Goal: Task Accomplishment & Management: Manage account settings

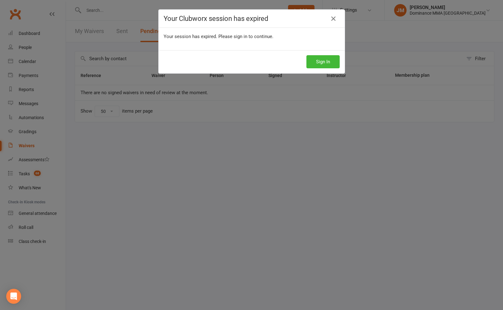
select select "50"
click at [333, 19] on icon at bounding box center [333, 18] width 7 height 7
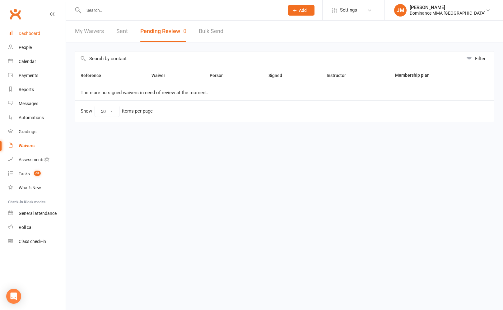
click at [29, 34] on div "Dashboard" at bounding box center [29, 33] width 21 height 5
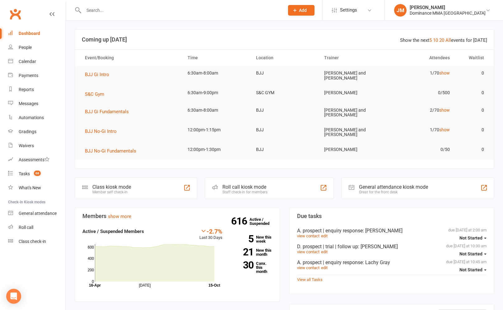
click at [135, 11] on input "text" at bounding box center [181, 10] width 198 height 9
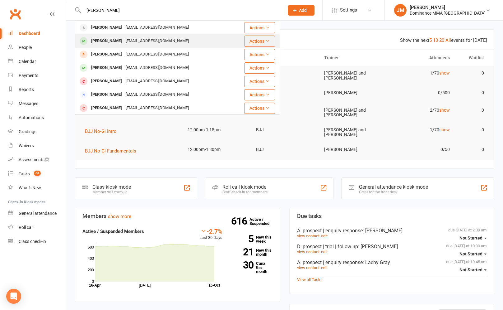
type input "dang ng"
click at [124, 38] on div "dangnguyen.1209@gmail.com" at bounding box center [157, 40] width 67 height 9
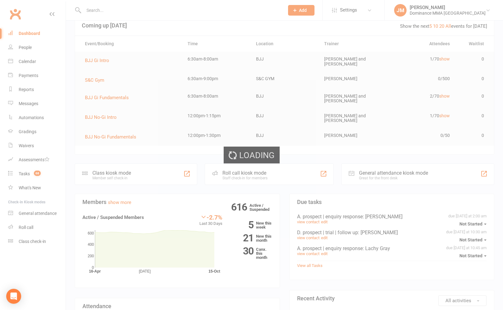
scroll to position [15, 0]
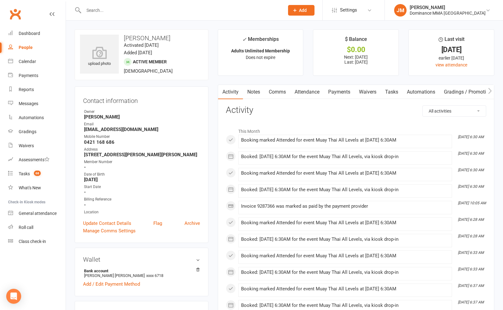
click at [344, 94] on link "Payments" at bounding box center [339, 92] width 31 height 14
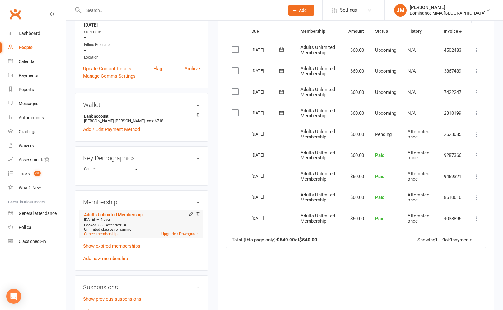
scroll to position [155, 0]
click at [175, 231] on link "Upgrade / Downgrade" at bounding box center [180, 233] width 37 height 4
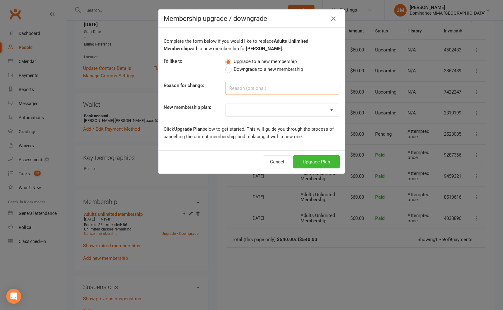
click at [258, 89] on input at bounding box center [282, 88] width 114 height 13
drag, startPoint x: 229, startPoint y: 70, endPoint x: 234, endPoint y: 78, distance: 8.8
click at [229, 70] on label "Downgrade to a new membership" at bounding box center [264, 68] width 78 height 7
click at [229, 65] on input "Downgrade to a new membership" at bounding box center [227, 65] width 4 height 0
click at [238, 88] on input at bounding box center [282, 88] width 114 height 13
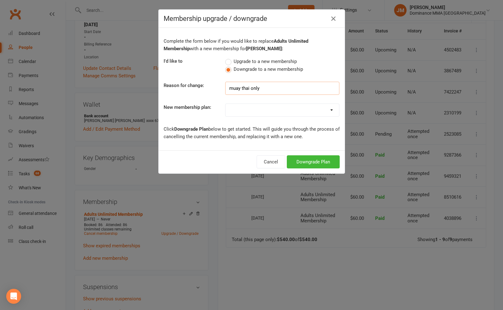
type input "muay thai only"
click at [239, 105] on select "Sponsored MT or BJJ gear payment plan Paid in Full | Adults BJJ - 10% Paid in F…" at bounding box center [283, 110] width 114 height 12
select select "13"
click at [226, 104] on select "Sponsored MT or BJJ gear payment plan Paid in Full | Adults BJJ - 10% Paid in F…" at bounding box center [283, 110] width 114 height 12
click at [310, 161] on button "Downgrade Plan" at bounding box center [313, 161] width 53 height 13
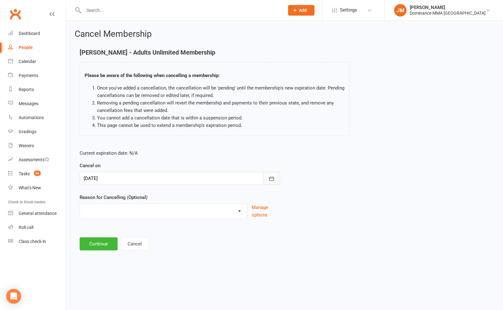
click at [269, 182] on button "button" at bounding box center [271, 178] width 17 height 13
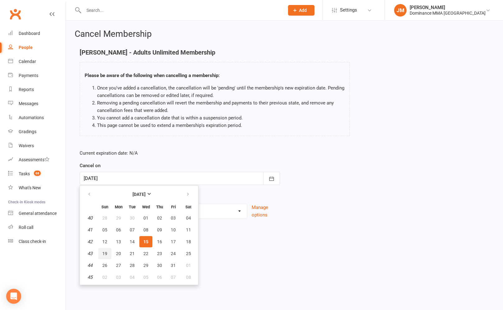
click at [105, 254] on span "19" at bounding box center [104, 253] width 5 height 5
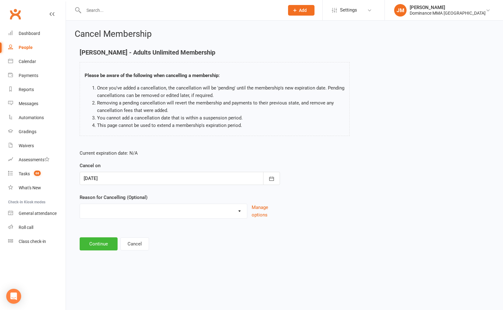
click at [144, 177] on div at bounding box center [180, 178] width 201 height 13
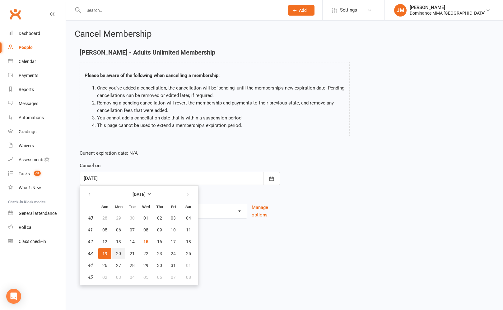
click at [118, 251] on span "20" at bounding box center [118, 253] width 5 height 5
type input "20 Oct 2025"
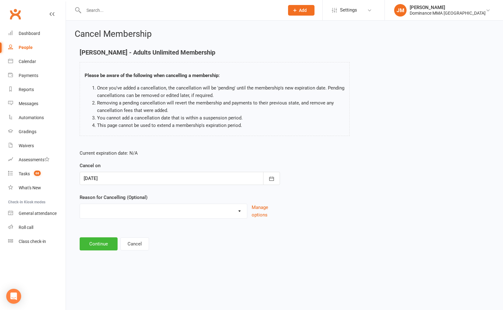
click at [133, 210] on select "force cancel Holiday Injury Moved away upgrade/downgrade Other reason" at bounding box center [163, 210] width 167 height 12
select select "4"
click at [80, 204] on select "force cancel Holiday Injury Moved away upgrade/downgrade Other reason" at bounding box center [163, 210] width 167 height 12
click at [97, 246] on button "Continue" at bounding box center [99, 243] width 38 height 13
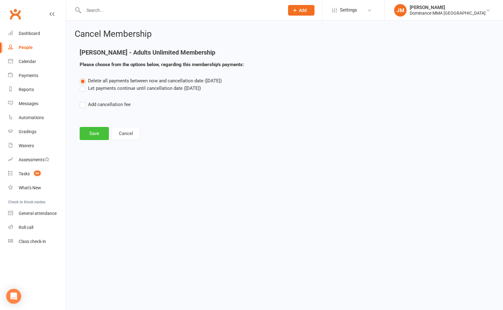
click at [97, 135] on button "Save" at bounding box center [94, 133] width 29 height 13
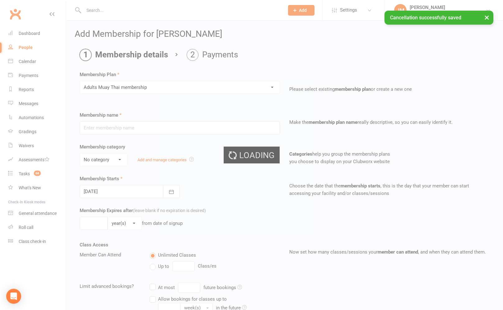
type input "Adults Muay Thai membership"
select select "5"
type input "0"
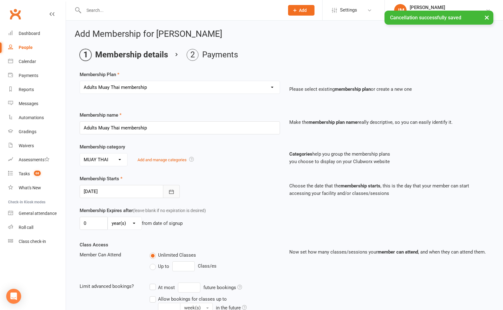
click at [163, 190] on div at bounding box center [130, 191] width 100 height 13
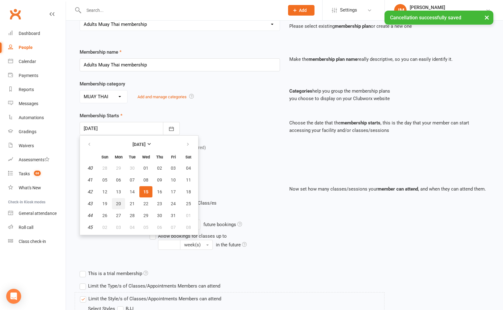
click at [117, 204] on span "20" at bounding box center [118, 203] width 5 height 5
type input "[DATE]"
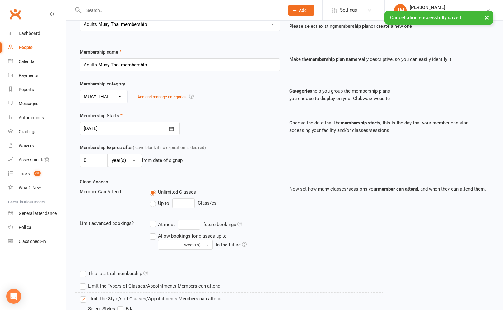
scroll to position [151, 0]
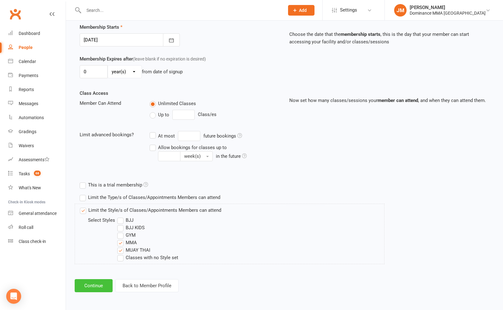
click at [89, 284] on button "Continue" at bounding box center [94, 285] width 38 height 13
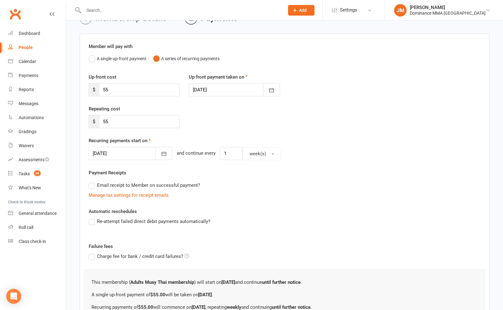
scroll to position [106, 0]
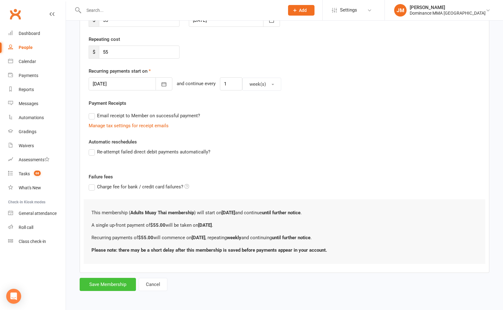
click at [116, 284] on button "Save Membership" at bounding box center [108, 283] width 56 height 13
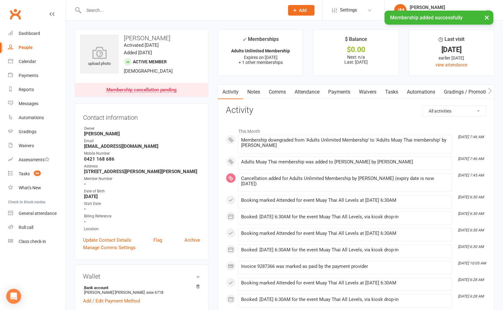
click at [334, 91] on link "Payments" at bounding box center [339, 92] width 31 height 14
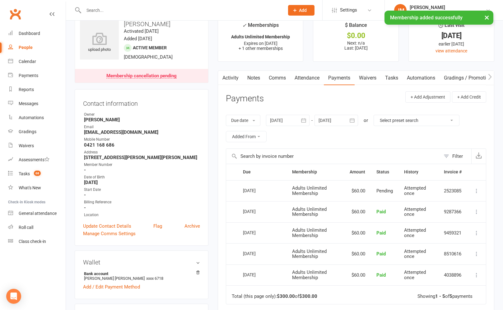
scroll to position [14, 0]
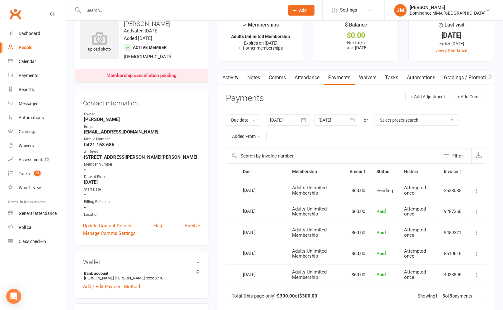
click at [117, 9] on input "text" at bounding box center [181, 10] width 198 height 9
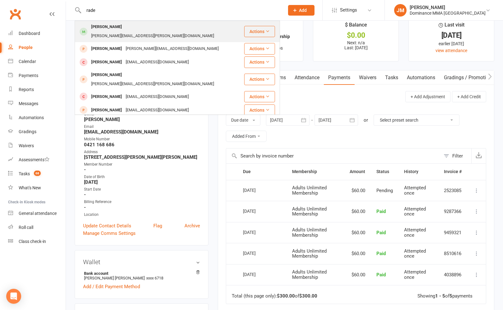
type input "rade"
click at [127, 31] on div "rademaker.nick@gmail.com" at bounding box center [152, 35] width 127 height 9
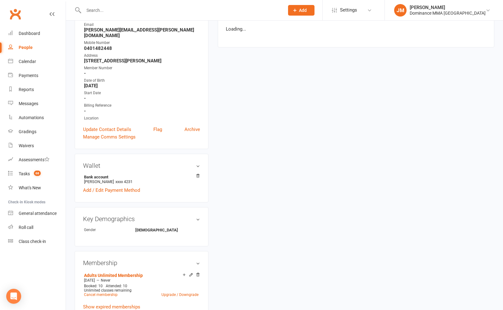
scroll to position [119, 0]
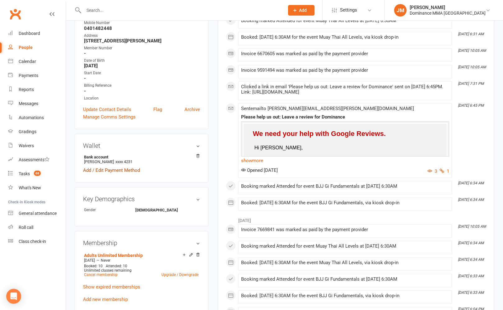
click at [135, 166] on link "Add / Edit Payment Method" at bounding box center [111, 169] width 57 height 7
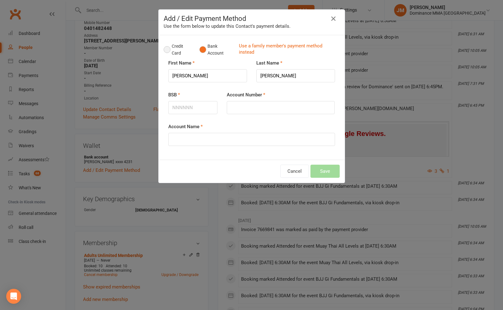
click at [166, 50] on button "Credit Card" at bounding box center [178, 49] width 29 height 19
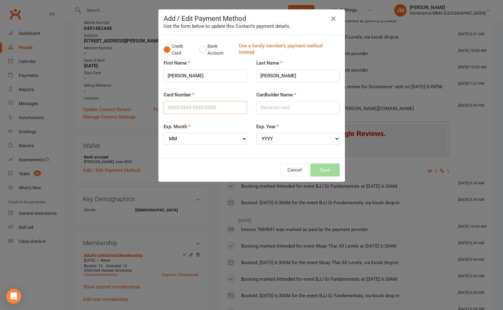
click at [221, 110] on input "Card Number" at bounding box center [205, 107] width 83 height 13
type input "4564699029860243"
click at [225, 144] on select "MM 01 02 03 04 05 06 07 08 09 10 11 12" at bounding box center [205, 139] width 83 height 12
select select "07"
click at [164, 133] on select "MM 01 02 03 04 05 06 07 08 09 10 11 12" at bounding box center [205, 139] width 83 height 12
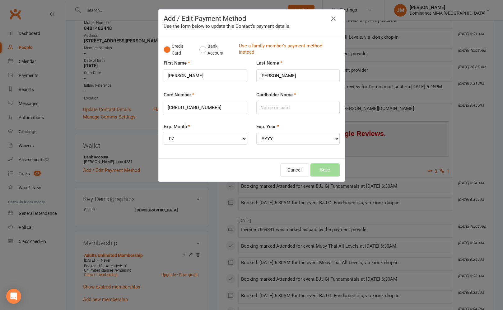
drag, startPoint x: 293, startPoint y: 131, endPoint x: 291, endPoint y: 135, distance: 4.2
click at [294, 131] on div "Exp. Year YYYY 2025 2026 2027 2028 2029 2030 2031 2032 2033 2034" at bounding box center [298, 134] width 83 height 22
click at [290, 136] on select "YYYY 2025 2026 2027 2028 2029 2030 2031 2032 2033 2034" at bounding box center [298, 139] width 83 height 12
select select "2029"
click at [257, 133] on select "YYYY 2025 2026 2027 2028 2029 2030 2031 2032 2033 2034" at bounding box center [298, 139] width 83 height 12
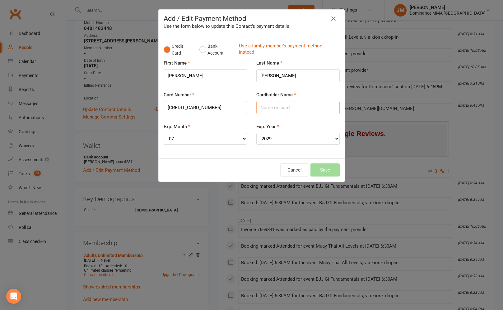
click at [281, 108] on input "Cardholder Name" at bounding box center [298, 107] width 83 height 13
type input "Nicholas Rademaker"
click at [327, 171] on button "Save" at bounding box center [325, 169] width 29 height 13
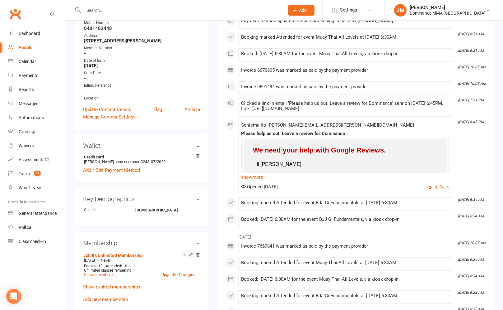
scroll to position [0, 0]
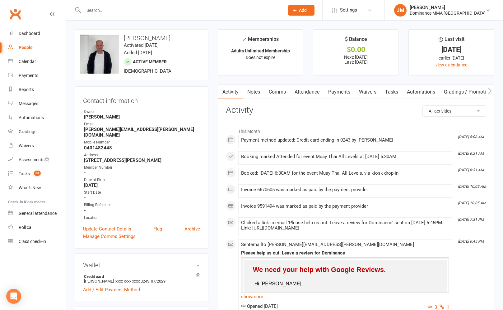
click at [333, 91] on link "Payments" at bounding box center [339, 92] width 31 height 14
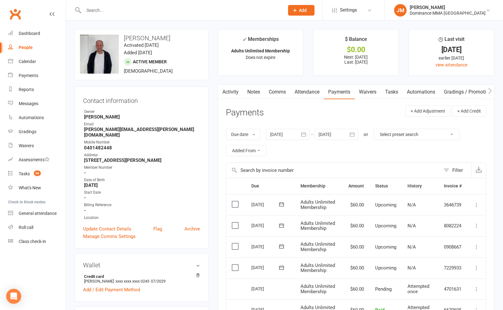
scroll to position [0, 0]
click at [253, 92] on link "Notes" at bounding box center [253, 91] width 21 height 14
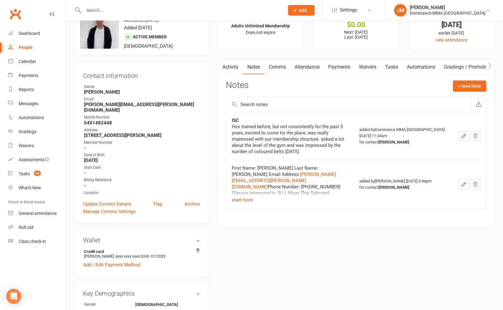
scroll to position [26, 0]
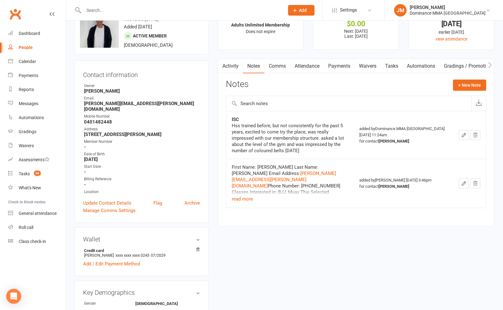
click at [172, 6] on input "text" at bounding box center [181, 10] width 198 height 9
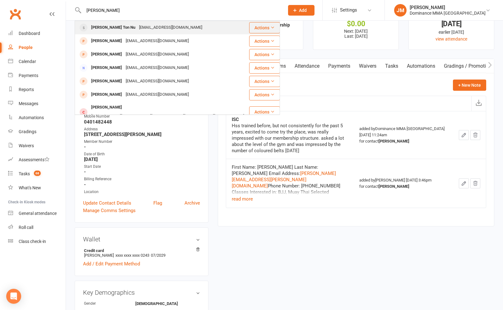
type input "kim thien"
click at [152, 28] on div "kimthienkttn@gmail.com" at bounding box center [170, 27] width 67 height 9
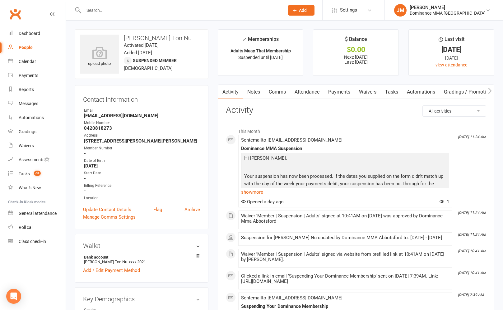
click at [342, 93] on link "Payments" at bounding box center [339, 92] width 31 height 14
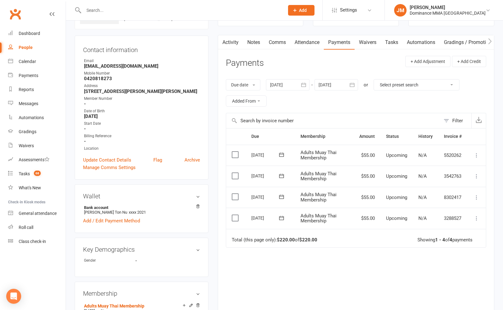
scroll to position [58, 0]
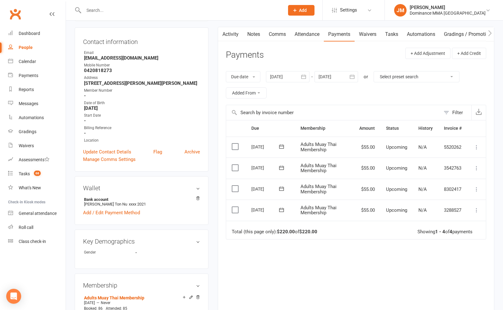
drag, startPoint x: 306, startPoint y: 70, endPoint x: 305, endPoint y: 74, distance: 4.1
click at [306, 70] on div "Due date Due date Date paid Date failed Date settled 14 Sep 2025 September 2025…" at bounding box center [356, 85] width 261 height 40
click at [305, 74] on icon "button" at bounding box center [304, 76] width 6 height 6
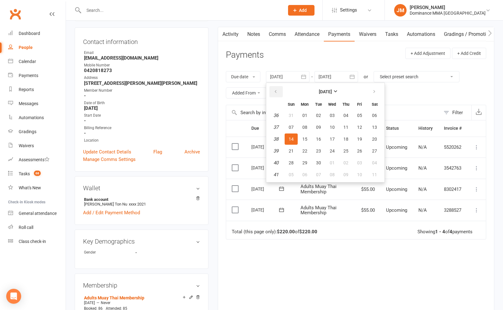
click at [275, 91] on icon "button" at bounding box center [276, 91] width 4 height 5
click at [294, 122] on button "06" at bounding box center [291, 126] width 13 height 11
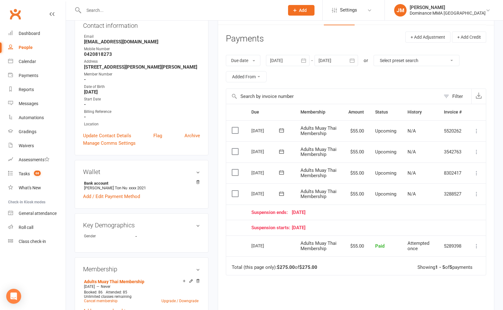
scroll to position [69, 0]
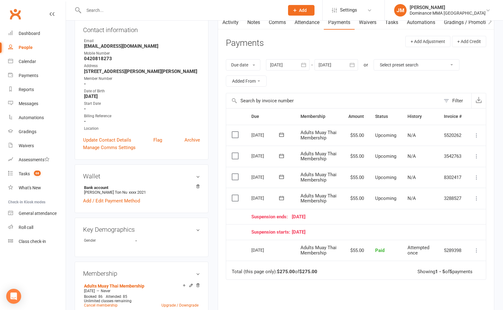
click at [304, 66] on icon "button" at bounding box center [304, 65] width 6 height 6
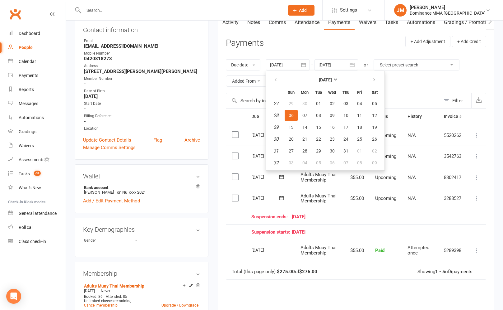
click at [284, 78] on th at bounding box center [276, 80] width 16 height 14
click at [278, 78] on icon "button" at bounding box center [276, 79] width 4 height 5
click at [294, 112] on button "08" at bounding box center [291, 115] width 13 height 11
type input "08 Jun 2025"
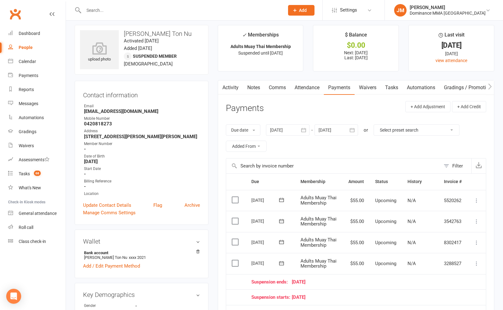
scroll to position [0, 0]
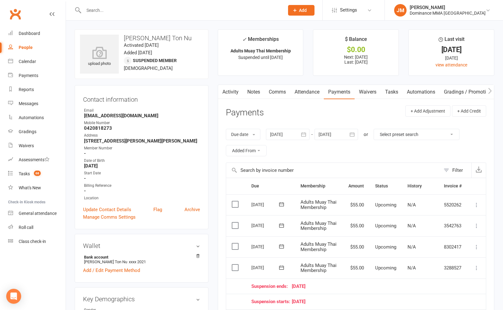
click at [364, 91] on link "Waivers" at bounding box center [368, 92] width 26 height 14
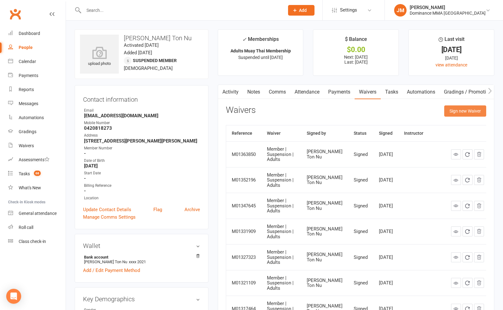
click at [456, 111] on button "Sign new Waiver" at bounding box center [466, 110] width 42 height 11
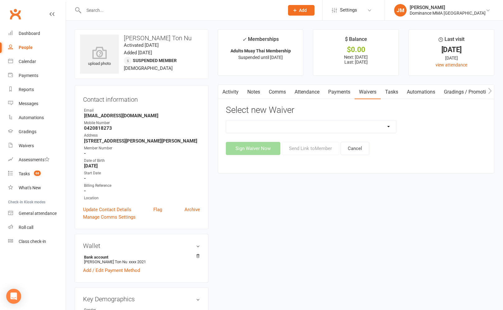
click at [334, 127] on select "Member | Cancellation | Adults Member | Injury Report Form (FOH staff use only)…" at bounding box center [311, 126] width 170 height 12
select select "7287"
click at [226, 120] on select "Member | Cancellation | Adults Member | Injury Report Form (FOH staff use only)…" at bounding box center [311, 126] width 170 height 12
click at [325, 148] on button "Send Link to Member" at bounding box center [310, 148] width 57 height 13
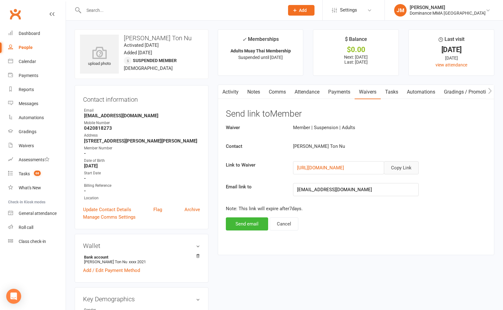
click at [405, 167] on button "Copy Link" at bounding box center [401, 167] width 35 height 13
click at [31, 173] on count-badge "68" at bounding box center [36, 173] width 10 height 5
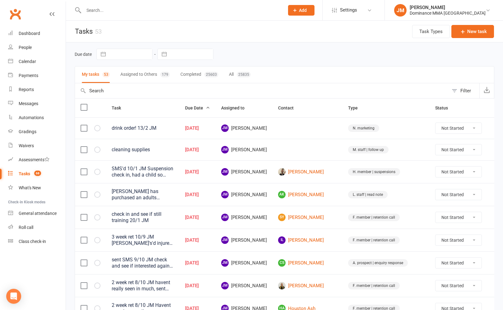
click at [104, 12] on input "text" at bounding box center [181, 10] width 198 height 9
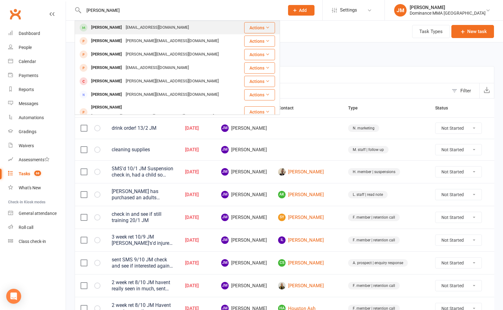
type input "jason chua"
click at [114, 28] on div "Jason Chua" at bounding box center [106, 27] width 35 height 9
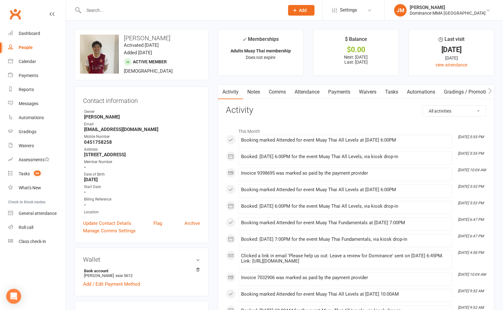
click at [352, 92] on link "Payments" at bounding box center [339, 92] width 31 height 14
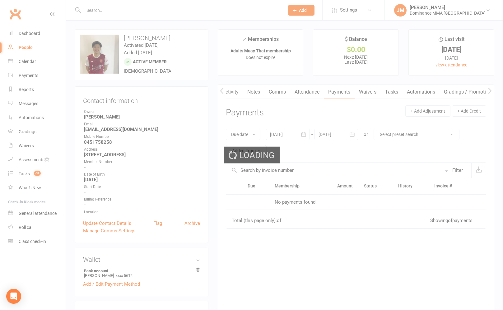
scroll to position [0, 0]
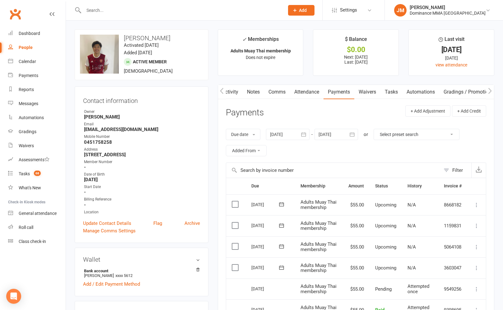
click at [131, 10] on input "text" at bounding box center [181, 10] width 198 height 9
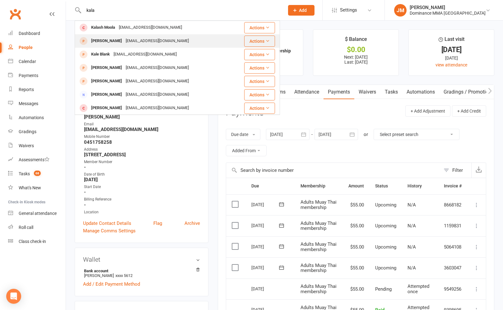
type input "kala"
click at [124, 42] on div "christos.kalas1@gmail.com" at bounding box center [157, 40] width 67 height 9
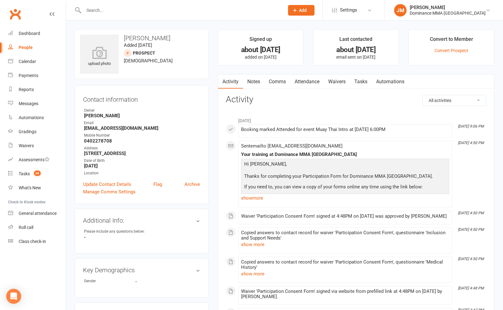
click at [363, 81] on link "Tasks" at bounding box center [361, 81] width 22 height 14
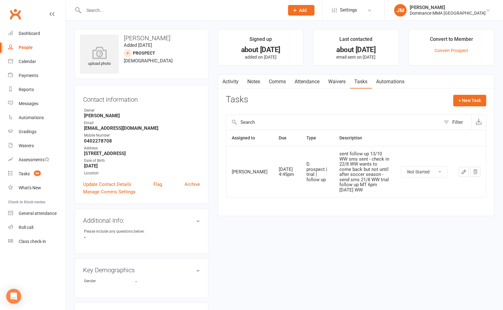
click at [464, 173] on icon "button" at bounding box center [464, 172] width 4 height 4
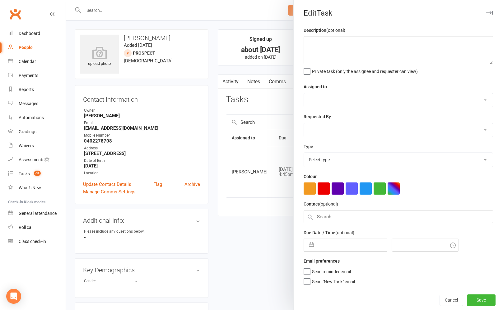
type textarea "sent follow up 13/10 WW sms sent - check in 22/8 WW wants to come back but not …"
select select "49757"
type input "17 Oct 2025"
type input "4:45pm"
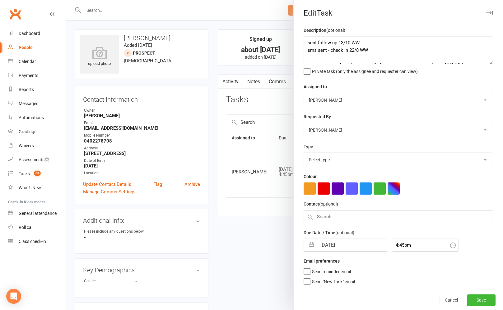
select select "3863"
click at [308, 43] on textarea "sent follow up 13/10 WW sms sent - check in 22/8 WW wants to come back but not …" at bounding box center [399, 50] width 190 height 28
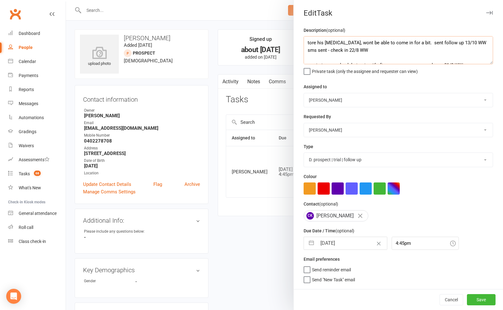
click at [307, 42] on textarea "tore his rotator cuff, wont be able to come in for a bit. sent follow up 13/10 …" at bounding box center [399, 50] width 190 height 28
drag, startPoint x: 443, startPoint y: 43, endPoint x: 449, endPoint y: 52, distance: 10.8
click at [443, 43] on textarea "reckons he tore his rotator cuff, wont be able to come in for a bit. sent follo…" at bounding box center [399, 50] width 190 height 28
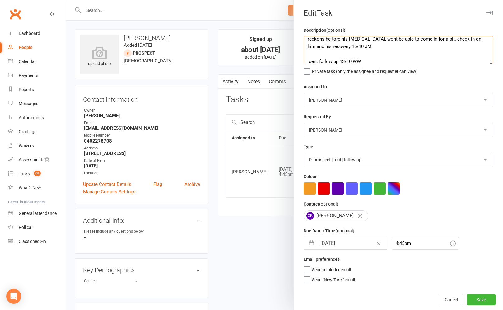
type textarea "reckons he tore his rotator cuff, wont be able to come in for a bit. check in o…"
select select "8"
select select "2025"
select select "9"
select select "2025"
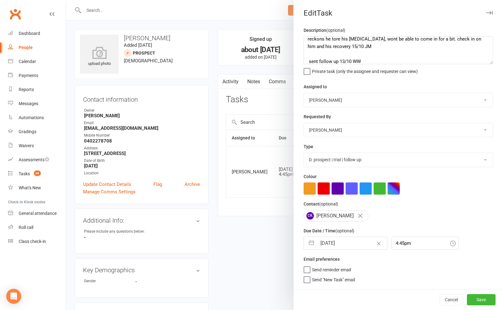
select select "10"
select select "2025"
click at [354, 245] on input "17 Oct 2025" at bounding box center [352, 243] width 70 height 12
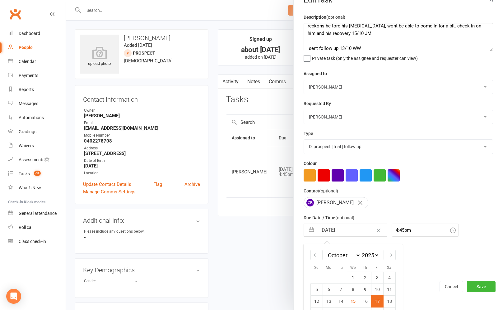
scroll to position [42, 0]
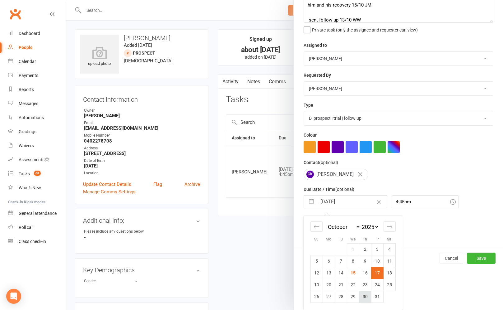
click at [368, 297] on td "30" at bounding box center [365, 296] width 12 height 12
type input "30 Oct 2025"
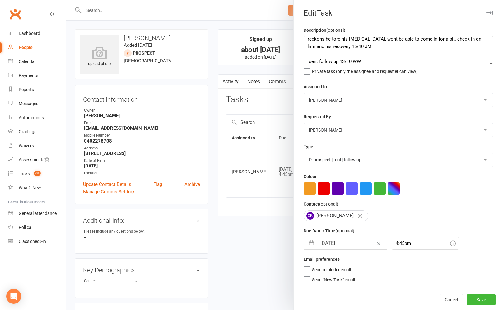
scroll to position [0, 0]
click at [478, 300] on button "Save" at bounding box center [481, 299] width 29 height 11
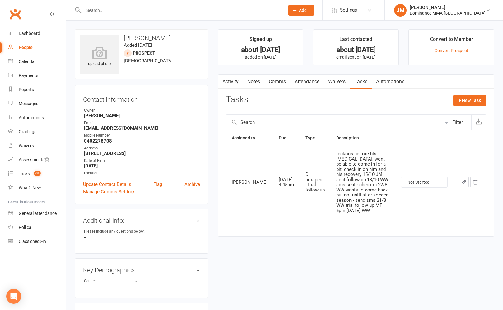
click at [98, 10] on input "text" at bounding box center [181, 10] width 198 height 9
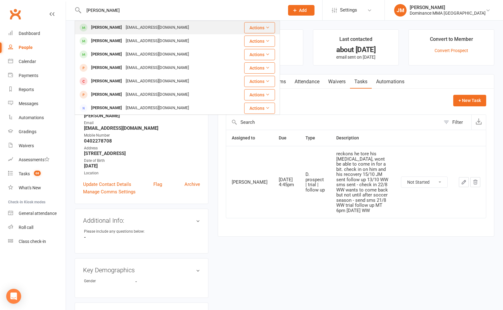
type input "yusuf qama"
click at [124, 26] on div "Yusufqamann@gmail.com" at bounding box center [157, 27] width 67 height 9
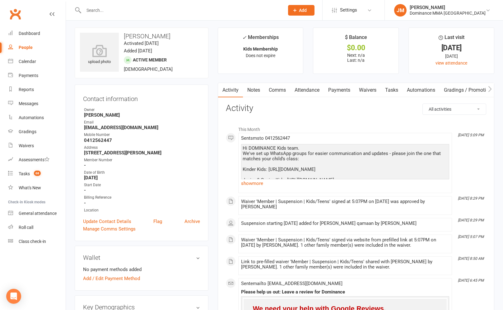
scroll to position [4, 0]
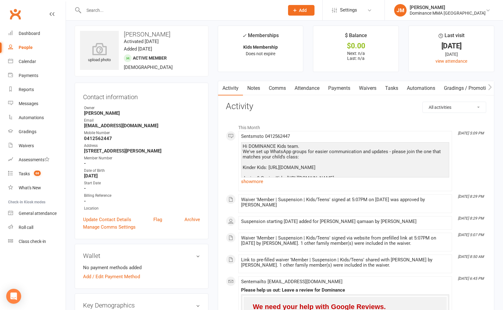
click at [368, 87] on link "Waivers" at bounding box center [368, 88] width 26 height 14
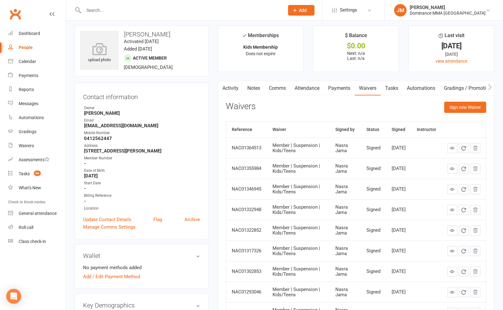
scroll to position [41, 0]
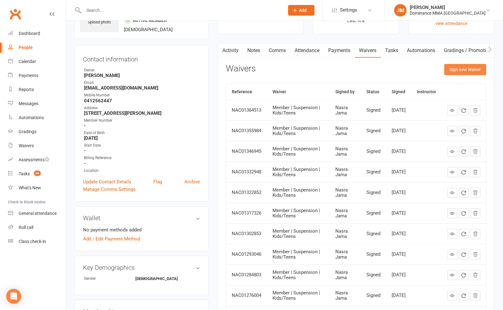
click at [460, 69] on button "Sign new Waiver" at bounding box center [466, 69] width 42 height 11
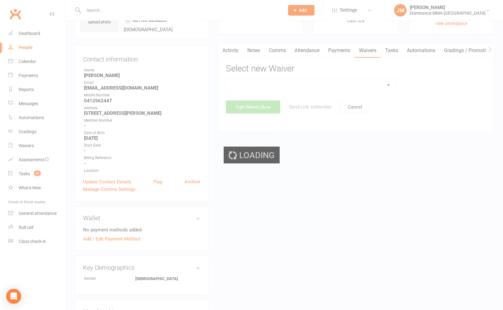
click at [329, 83] on div "Loading" at bounding box center [251, 155] width 503 height 310
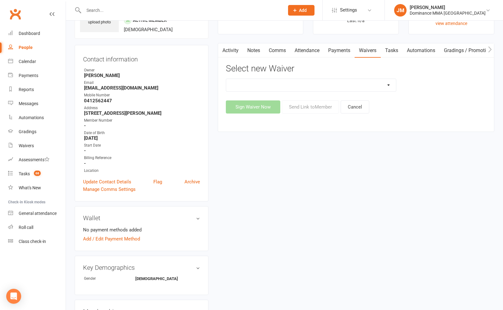
click at [322, 84] on select "Member | Cancellation | Adults Member | Injury Report Form (FOH staff use only)…" at bounding box center [311, 85] width 170 height 12
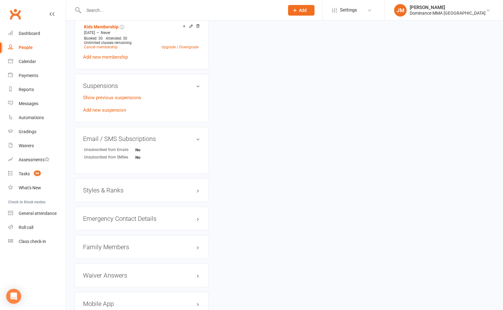
scroll to position [357, 0]
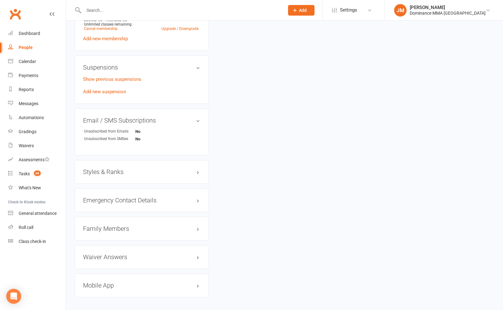
click at [114, 237] on div "Family Members" at bounding box center [142, 228] width 134 height 24
click at [113, 232] on h3 "Family Members" at bounding box center [141, 228] width 117 height 7
click at [108, 244] on link "Nasra Jama - Parent / Guardian" at bounding box center [115, 241] width 63 height 7
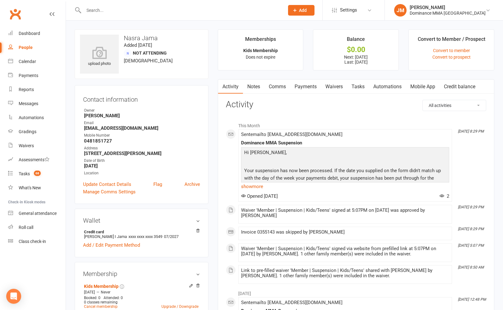
click at [340, 83] on link "Waivers" at bounding box center [334, 86] width 26 height 14
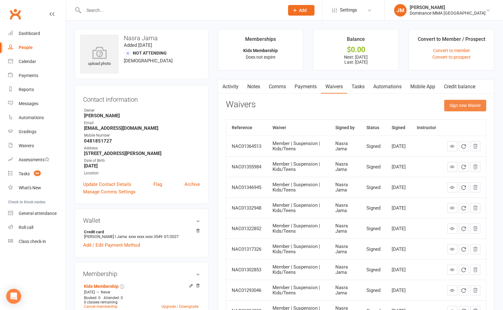
click at [447, 105] on button "Sign new Waiver" at bounding box center [466, 105] width 42 height 11
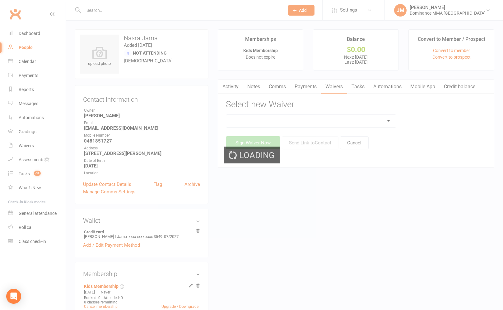
click at [305, 122] on div "Loading" at bounding box center [251, 155] width 503 height 310
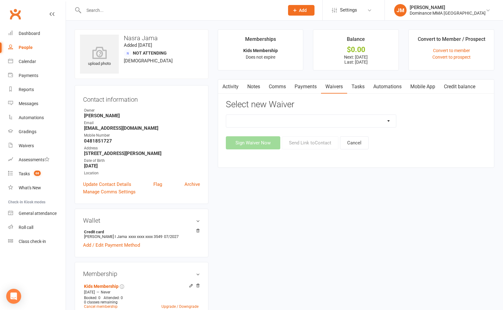
click at [298, 119] on select "Member | Cancellation | Adults Member | Cancellation | Kids/Teens Member | Inju…" at bounding box center [311, 121] width 170 height 12
select select "7290"
click at [226, 115] on select "Member | Cancellation | Adults Member | Cancellation | Kids/Teens Member | Inju…" at bounding box center [311, 121] width 170 height 12
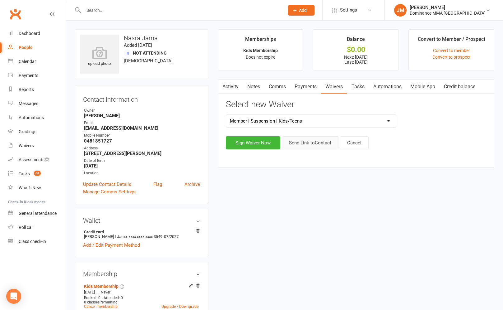
click at [324, 144] on button "Send Link to Contact" at bounding box center [310, 142] width 57 height 13
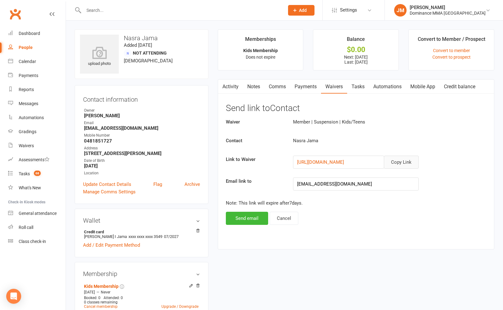
drag, startPoint x: 408, startPoint y: 165, endPoint x: 401, endPoint y: 162, distance: 7.2
click at [408, 164] on button "Copy Link" at bounding box center [401, 161] width 35 height 13
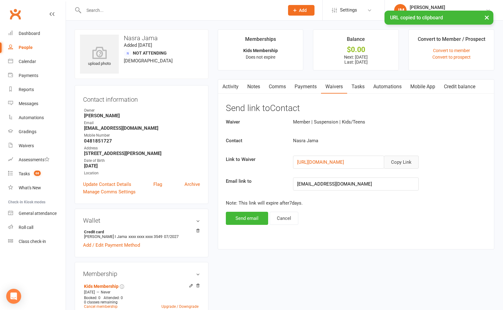
click at [284, 89] on link "Comms" at bounding box center [278, 86] width 26 height 14
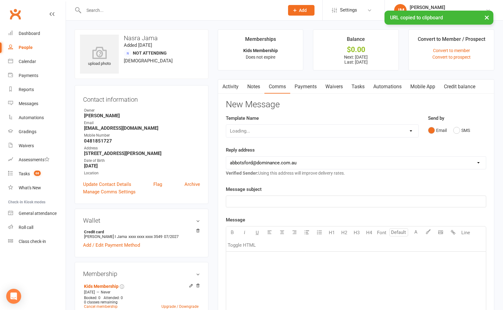
click at [277, 130] on div "Loading..." at bounding box center [322, 130] width 193 height 13
click at [310, 133] on div "Loading..." at bounding box center [322, 130] width 193 height 13
click at [308, 132] on div "Loading..." at bounding box center [322, 130] width 193 height 13
click at [232, 128] on div "Loading..." at bounding box center [322, 130] width 193 height 13
click at [238, 132] on div "Loading..." at bounding box center [322, 130] width 193 height 13
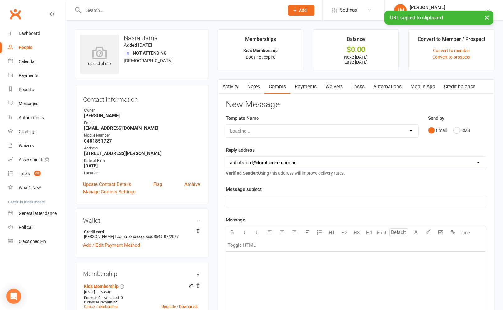
click at [344, 160] on select "hello@clubworx.com abbotsford@dominance.com.au cat@dominance.com.au alish@domin…" at bounding box center [356, 162] width 260 height 12
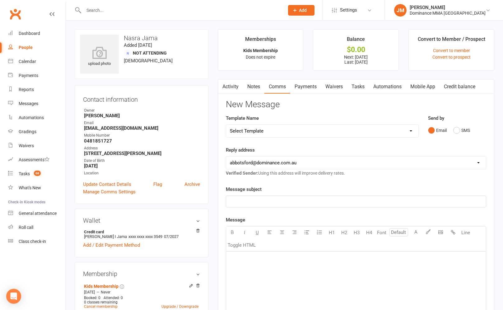
click at [308, 126] on select "Select Template [Email] MARKETING | $100 FIRST 4 WEEKS SPECIAL | CANCELLED MEMB…" at bounding box center [322, 131] width 192 height 12
select select "9"
click at [226, 125] on select "Select Template [Email] MARKETING | $100 FIRST 4 WEEKS SPECIAL | CANCELLED MEMB…" at bounding box center [322, 131] width 192 height 12
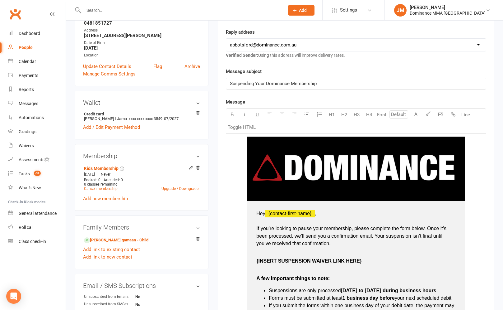
scroll to position [171, 0]
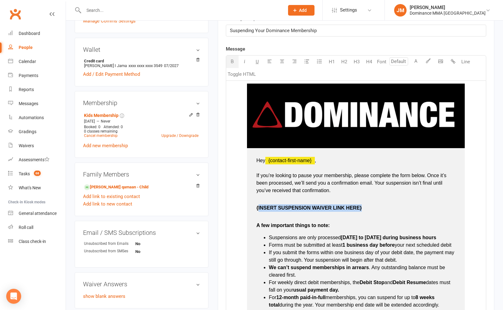
drag, startPoint x: 365, startPoint y: 209, endPoint x: 258, endPoint y: 211, distance: 107.1
click at [258, 211] on p "{INSERT SUSPENSION WAIVER LINK HERE}" at bounding box center [356, 203] width 199 height 15
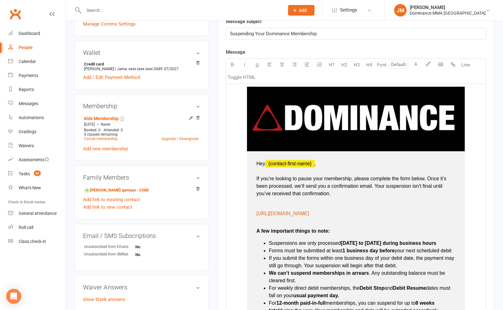
scroll to position [484, 0]
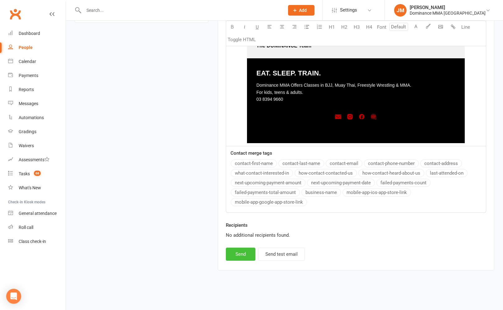
click at [240, 256] on button "Send" at bounding box center [241, 253] width 30 height 13
select select
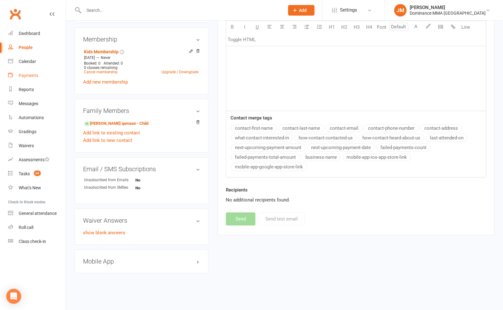
click at [31, 74] on div "Payments" at bounding box center [29, 75] width 20 height 5
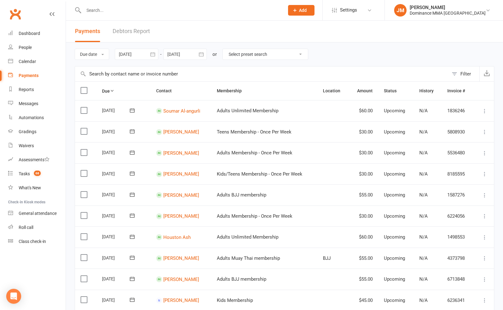
click at [137, 26] on link "Debtors Report" at bounding box center [131, 31] width 37 height 21
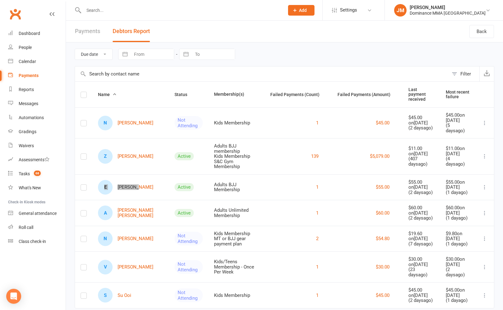
drag, startPoint x: 125, startPoint y: 172, endPoint x: 21, endPoint y: 10, distance: 191.9
click at [0, 2] on ui-view "Prospect Member Non-attending contact Grading event Task Membership plan Bulk m…" at bounding box center [251, 159] width 503 height 315
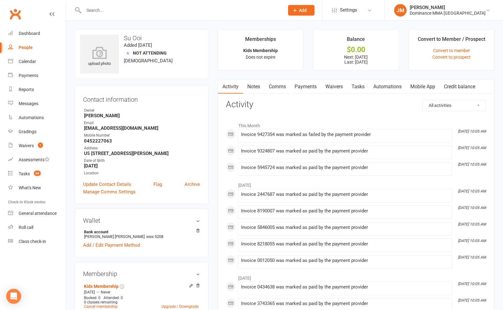
click at [309, 89] on link "Payments" at bounding box center [306, 86] width 31 height 14
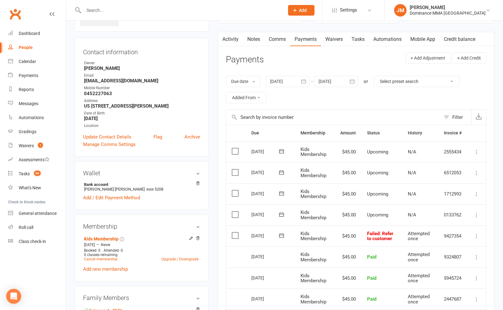
scroll to position [104, 0]
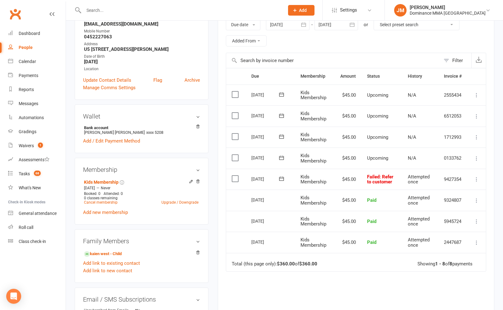
click at [476, 178] on icon at bounding box center [477, 179] width 6 height 6
click at [428, 226] on link "Skip" at bounding box center [450, 228] width 62 height 12
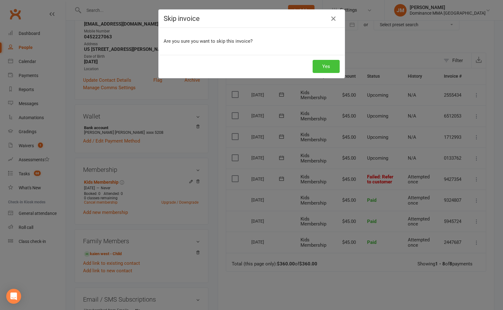
click at [327, 64] on button "Yes" at bounding box center [326, 66] width 27 height 13
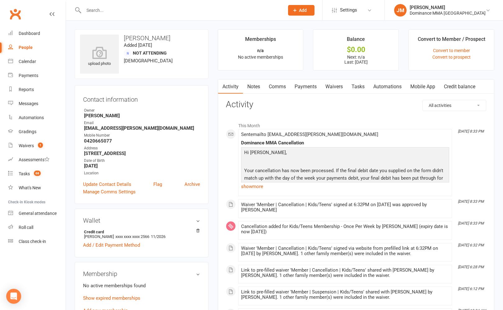
click at [253, 187] on link "show more" at bounding box center [345, 186] width 208 height 9
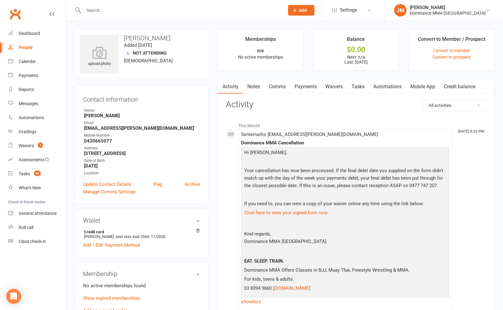
click at [303, 83] on link "Payments" at bounding box center [306, 86] width 31 height 14
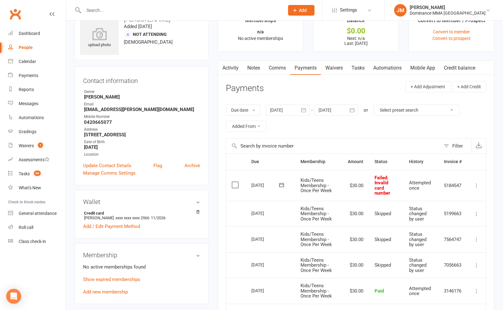
scroll to position [31, 0]
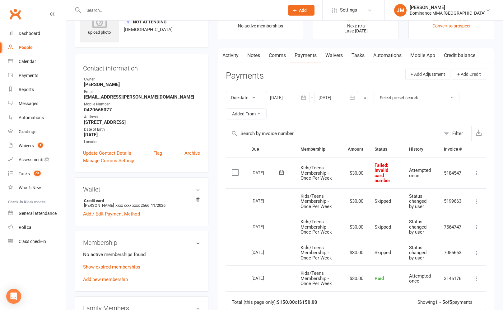
click at [477, 170] on icon at bounding box center [477, 173] width 6 height 6
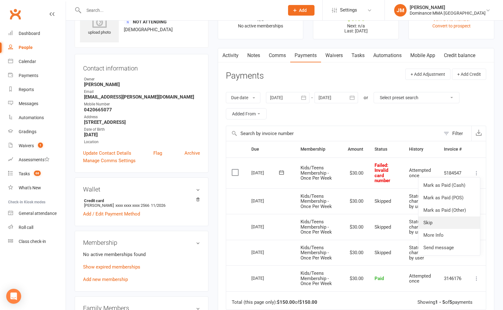
click at [427, 223] on link "Skip" at bounding box center [450, 222] width 62 height 12
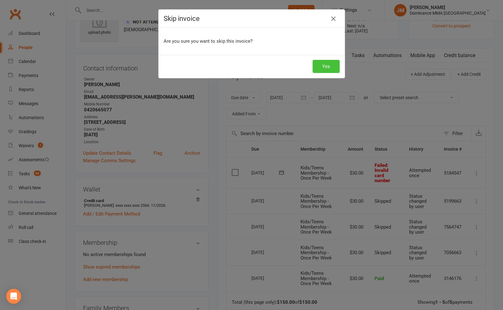
click at [324, 64] on button "Yes" at bounding box center [326, 66] width 27 height 13
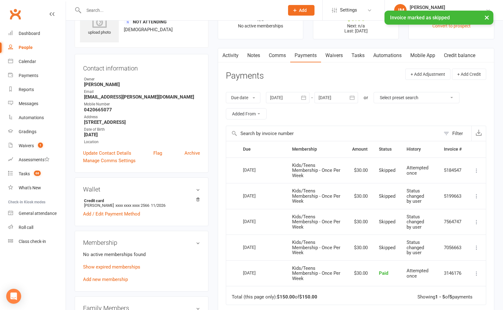
click at [336, 57] on link "Waivers" at bounding box center [334, 55] width 26 height 14
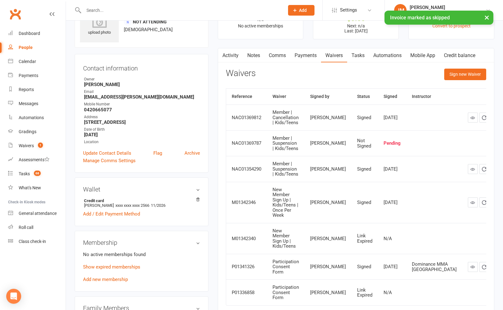
click at [253, 58] on link "Notes" at bounding box center [253, 55] width 21 height 14
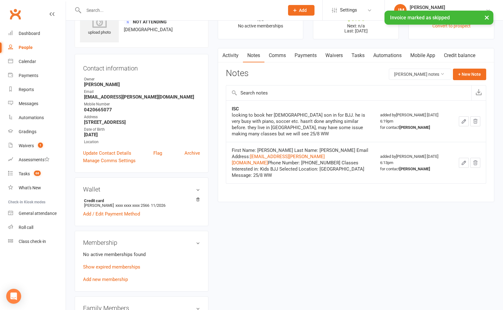
click at [389, 54] on link "Automations" at bounding box center [387, 55] width 37 height 14
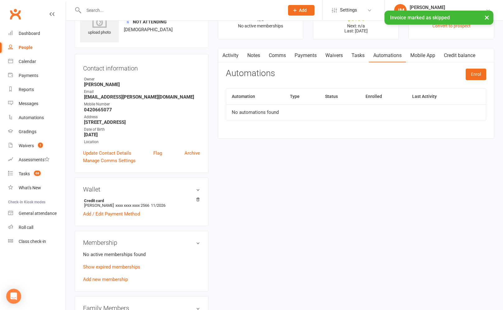
click at [362, 52] on link "Tasks" at bounding box center [358, 55] width 22 height 14
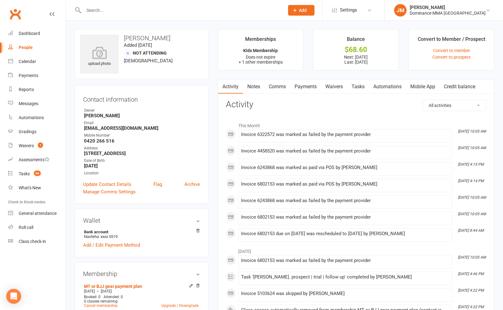
click at [312, 85] on link "Payments" at bounding box center [306, 86] width 31 height 14
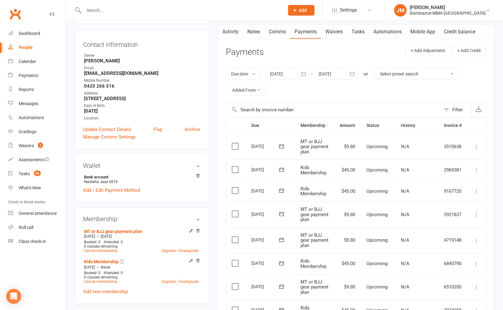
scroll to position [158, 0]
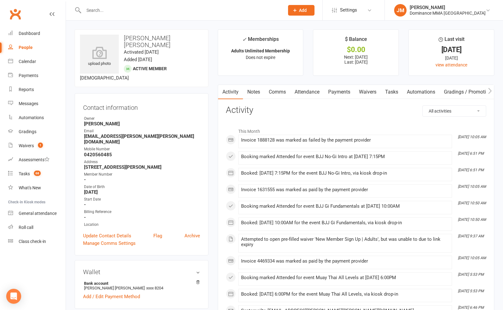
click at [329, 92] on link "Payments" at bounding box center [339, 92] width 31 height 14
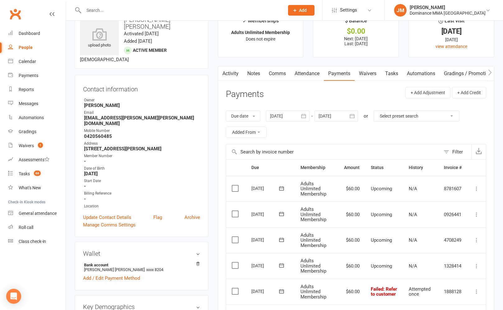
scroll to position [8, 0]
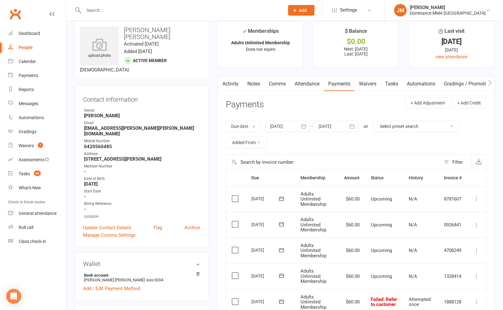
drag, startPoint x: 305, startPoint y: 83, endPoint x: 310, endPoint y: 87, distance: 6.4
click at [305, 83] on link "Attendance" at bounding box center [308, 84] width 34 height 14
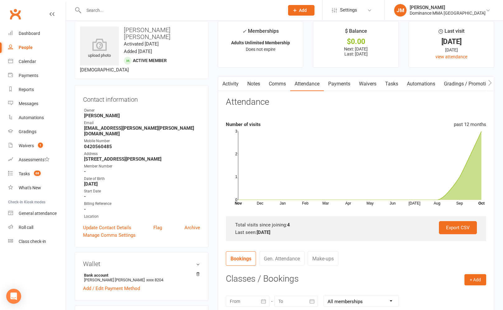
click at [335, 83] on link "Payments" at bounding box center [339, 84] width 31 height 14
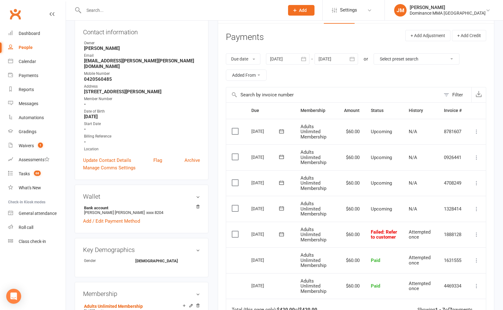
scroll to position [175, 0]
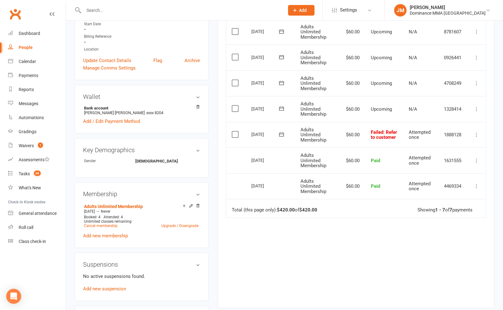
click at [281, 133] on icon at bounding box center [282, 134] width 6 height 6
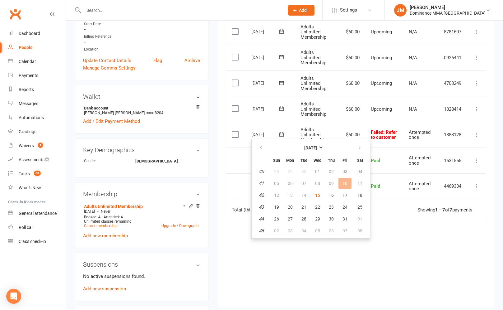
click at [411, 238] on div "Due Contact Membership Amount Status History Invoice # Select this 07 Nov 2025 …" at bounding box center [356, 149] width 261 height 295
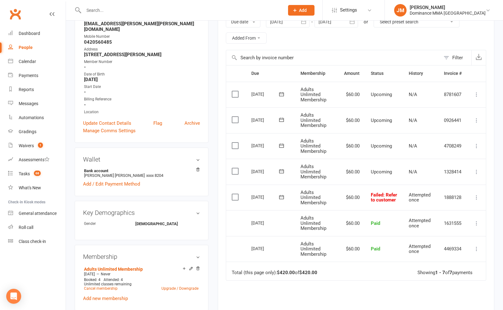
scroll to position [115, 0]
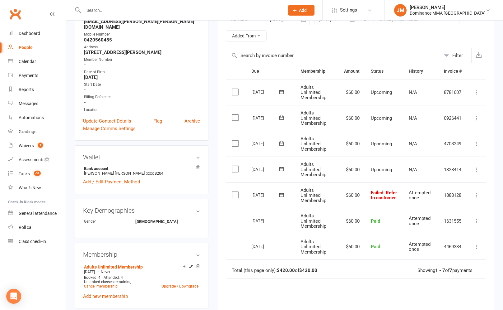
drag, startPoint x: 480, startPoint y: 194, endPoint x: 473, endPoint y: 202, distance: 11.0
click at [480, 194] on icon at bounding box center [477, 195] width 6 height 6
click at [429, 247] on link "Skip" at bounding box center [450, 244] width 62 height 12
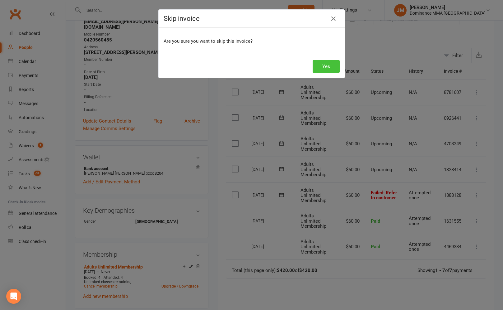
click at [323, 62] on button "Yes" at bounding box center [326, 66] width 27 height 13
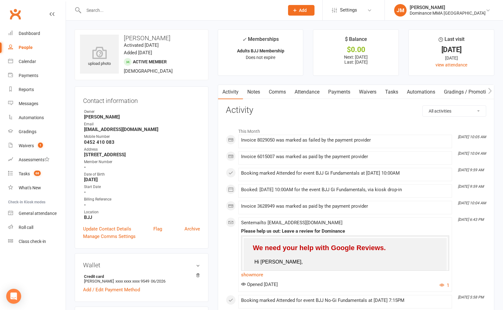
click at [334, 92] on link "Payments" at bounding box center [339, 92] width 31 height 14
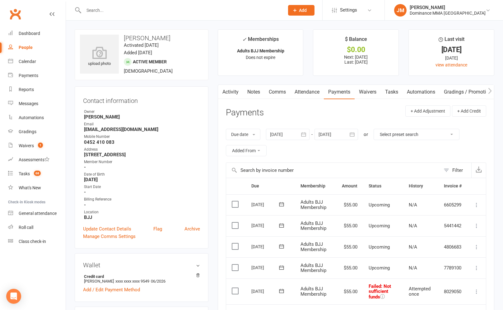
click at [320, 89] on link "Attendance" at bounding box center [308, 92] width 34 height 14
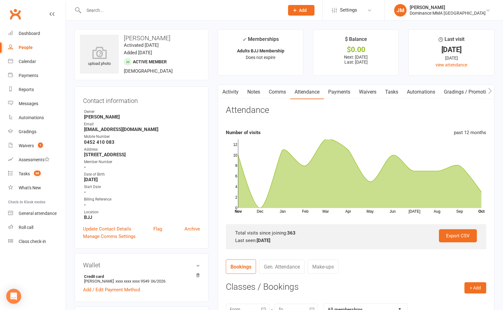
click at [232, 94] on link "Activity" at bounding box center [230, 92] width 25 height 14
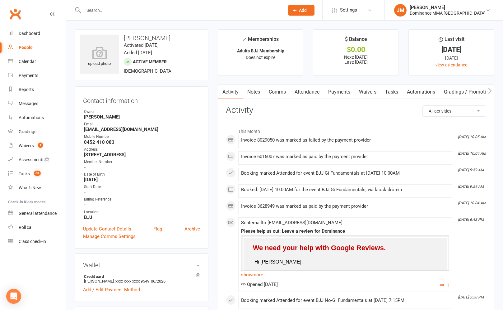
click at [340, 92] on link "Payments" at bounding box center [339, 92] width 31 height 14
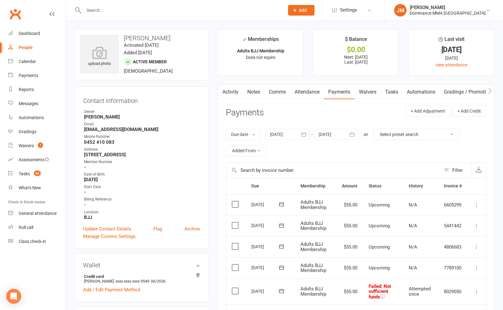
scroll to position [123, 0]
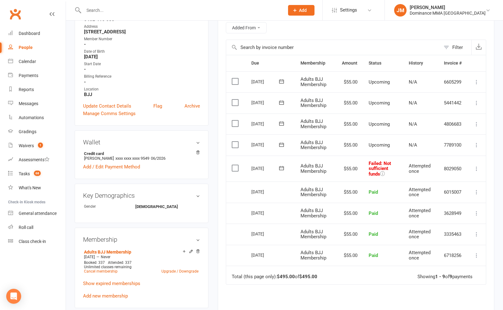
click at [280, 165] on icon at bounding box center [282, 168] width 6 height 6
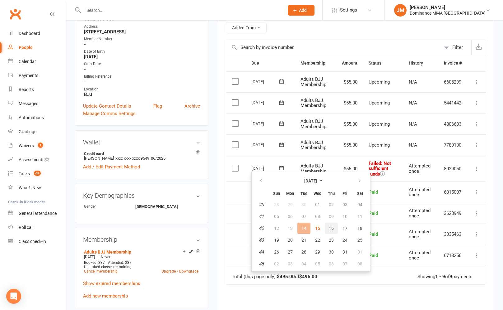
click at [331, 228] on span "16" at bounding box center [331, 227] width 5 height 5
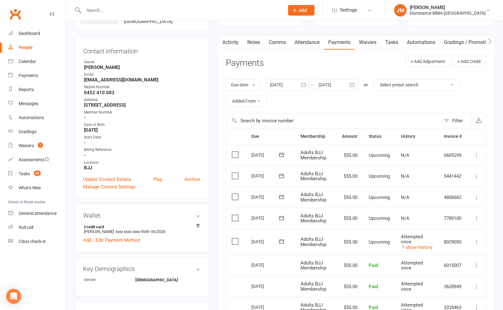
scroll to position [0, 0]
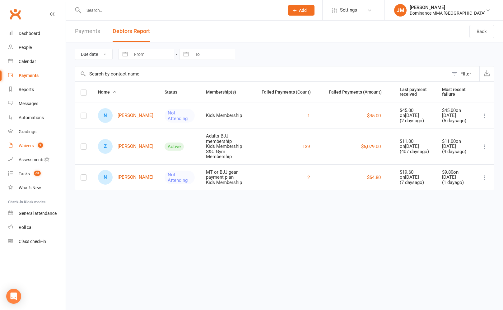
click at [29, 148] on link "Waivers 2" at bounding box center [37, 146] width 58 height 14
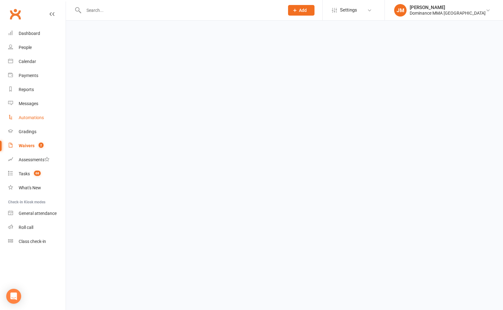
select select "100"
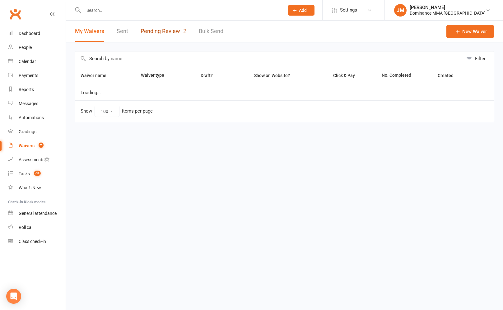
click at [149, 34] on link "Pending Review 2" at bounding box center [164, 31] width 46 height 21
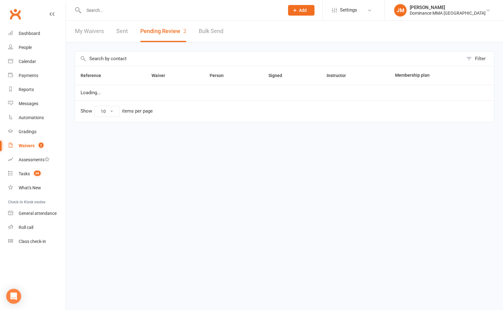
select select "50"
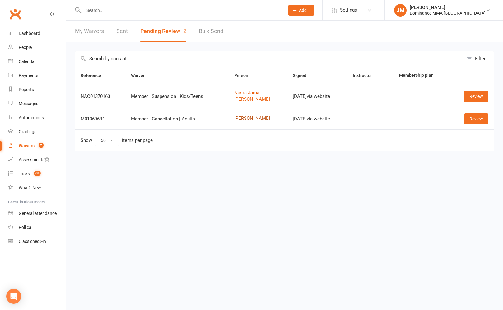
click at [253, 118] on link "Paul Dirago" at bounding box center [257, 118] width 47 height 5
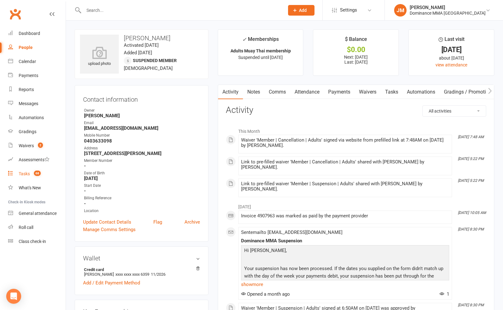
click at [33, 172] on count-badge "68" at bounding box center [36, 173] width 10 height 5
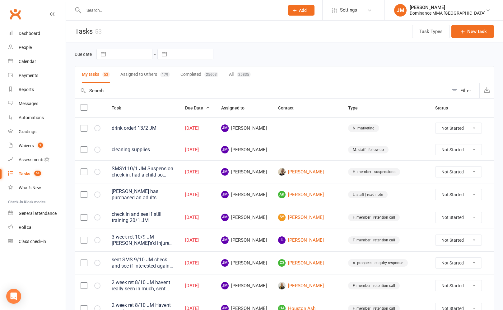
click at [113, 12] on input "text" at bounding box center [181, 10] width 198 height 9
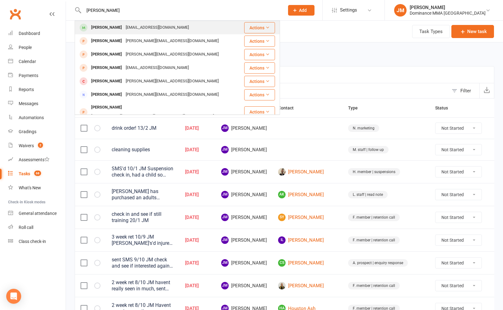
type input "jason chua"
click at [106, 29] on div "Jason Chua" at bounding box center [106, 27] width 35 height 9
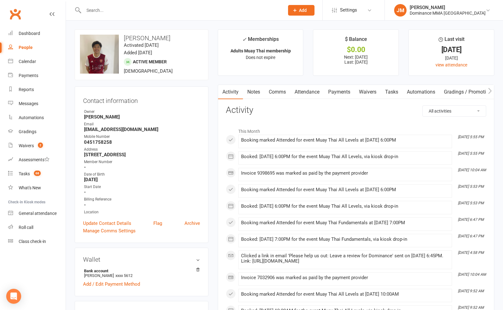
click at [354, 92] on link "Payments" at bounding box center [339, 92] width 31 height 14
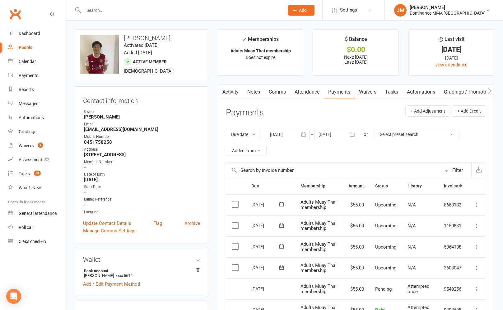
click at [368, 95] on link "Waivers" at bounding box center [368, 92] width 26 height 14
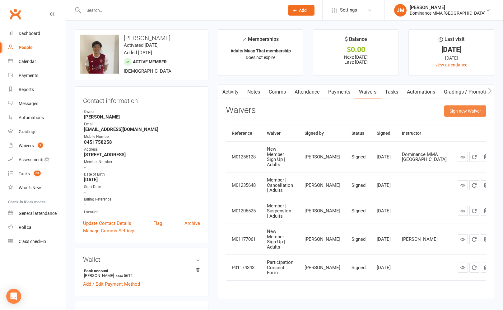
click at [474, 113] on button "Sign new Waiver" at bounding box center [466, 110] width 42 height 11
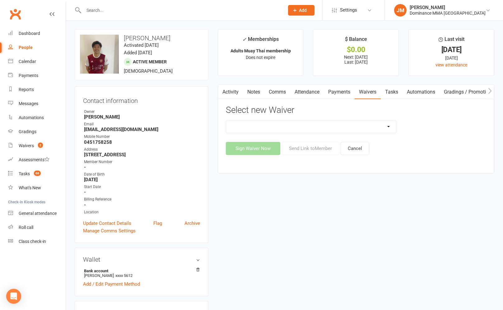
click at [316, 121] on select "Member | Cancellation | Adults Member | Injury Report Form (FOH staff use only)…" at bounding box center [311, 126] width 170 height 12
select select "7288"
click at [226, 120] on select "Member | Cancellation | Adults Member | Injury Report Form (FOH staff use only)…" at bounding box center [311, 126] width 170 height 12
click at [311, 147] on button "Send Link to Member" at bounding box center [310, 148] width 57 height 13
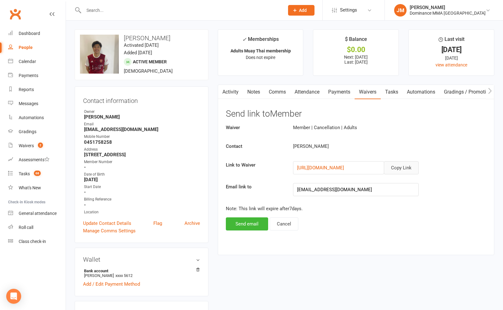
click at [403, 167] on button "Copy Link" at bounding box center [401, 167] width 35 height 13
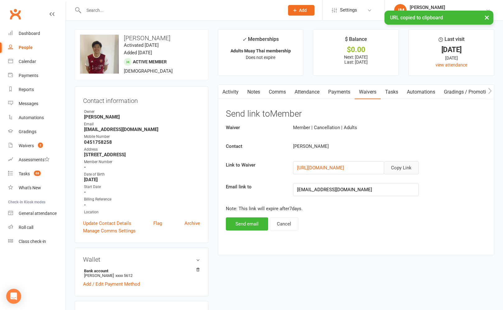
click at [279, 92] on link "Comms" at bounding box center [278, 92] width 26 height 14
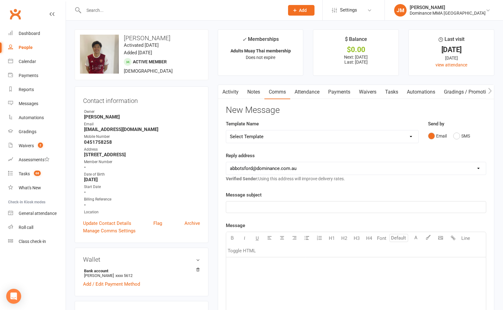
click at [322, 139] on select "Select Template [Email] MARKETING | $100 FIRST 4 WEEKS SPECIAL | CANCELLED MEMB…" at bounding box center [322, 136] width 192 height 12
select select "8"
click at [226, 130] on select "Select Template [Email] MARKETING | $100 FIRST 4 WEEKS SPECIAL | CANCELLED MEMB…" at bounding box center [322, 136] width 192 height 12
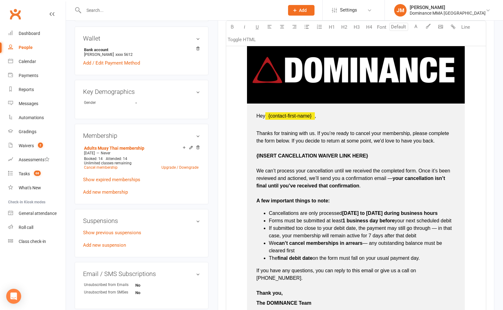
scroll to position [225, 0]
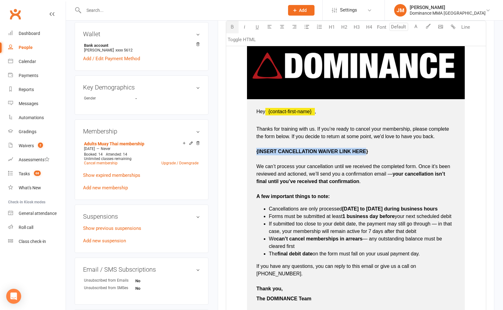
drag, startPoint x: 367, startPoint y: 150, endPoint x: 254, endPoint y: 152, distance: 113.7
click at [254, 152] on td "Hey ﻿ {contact-first-name} , Thanks for training with us. If you’re ready to ca…" at bounding box center [356, 205] width 218 height 212
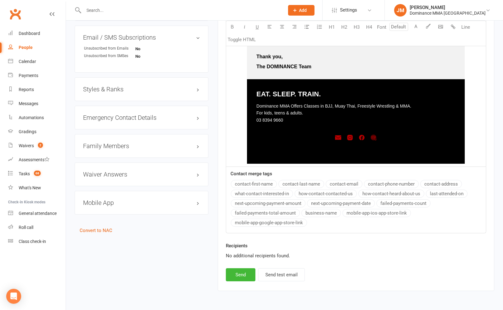
scroll to position [478, 0]
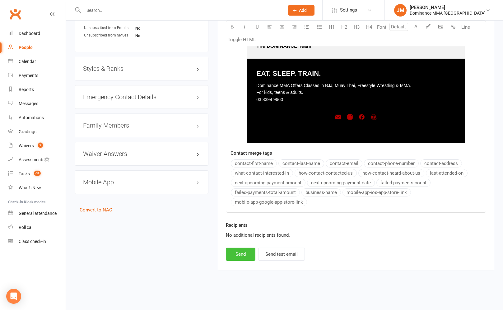
click at [236, 254] on button "Send" at bounding box center [241, 253] width 30 height 13
select select
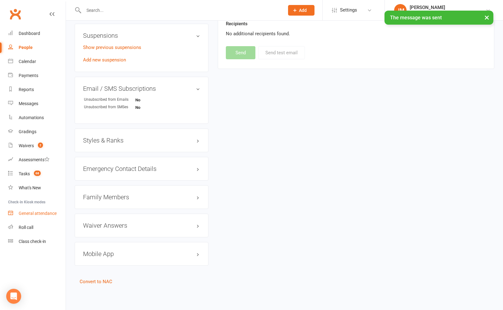
scroll to position [404, 0]
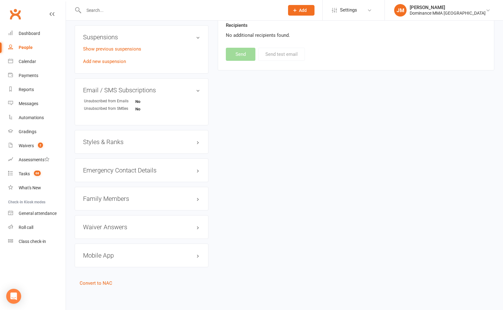
click at [158, 10] on input "text" at bounding box center [181, 10] width 198 height 9
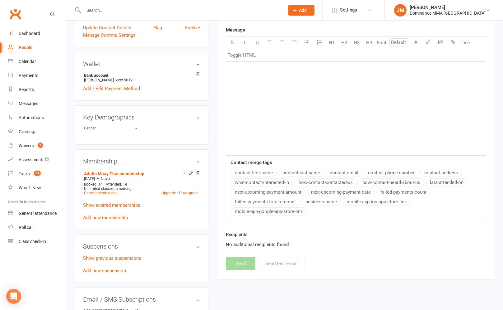
scroll to position [0, 0]
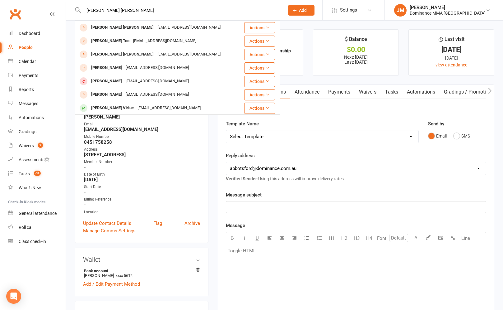
type input "kane takos"
click at [156, 26] on div "Takos.coaching@outlook.com" at bounding box center [189, 27] width 67 height 9
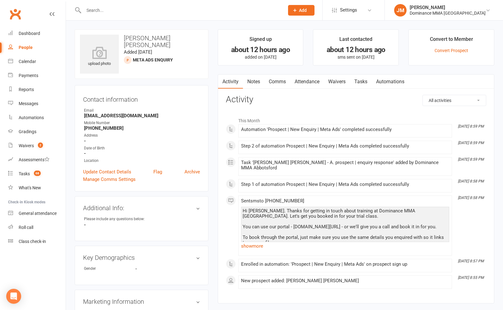
click at [96, 5] on div at bounding box center [178, 10] width 206 height 20
click at [96, 8] on input "text" at bounding box center [181, 10] width 198 height 9
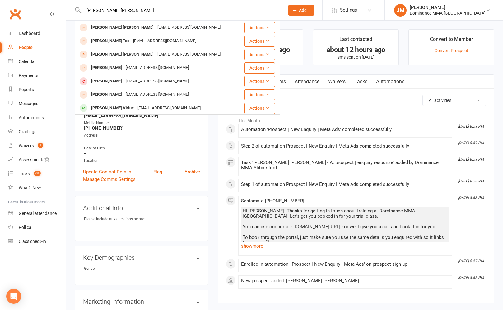
type input "kane takos"
drag, startPoint x: 372, startPoint y: 91, endPoint x: 319, endPoint y: 92, distance: 52.9
click at [371, 91] on div "Activity Notes Comms Attendance Waivers Tasks Automations All activities Bookin…" at bounding box center [356, 188] width 277 height 229
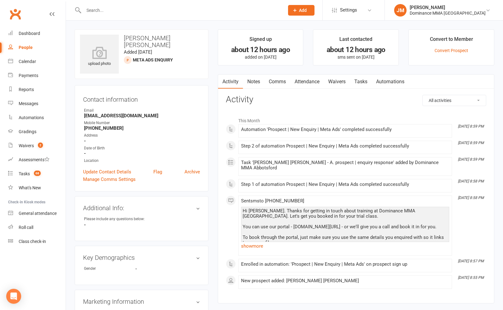
click at [255, 83] on link "Notes" at bounding box center [253, 81] width 21 height 14
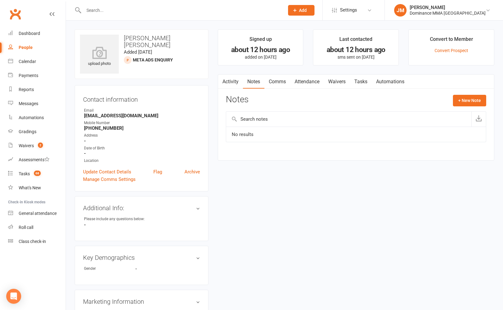
click at [452, 105] on div "Notes + New Note" at bounding box center [356, 103] width 261 height 16
click at [456, 102] on button "+ New Note" at bounding box center [469, 100] width 33 height 11
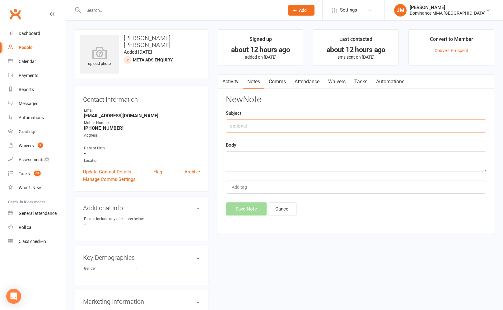
click at [283, 129] on input "text" at bounding box center [356, 125] width 261 height 13
type input "online FT submission"
paste textarea "First Name: Kane Last Name: Takos Email: Takos.coaching@outlook.com Phone: +614…"
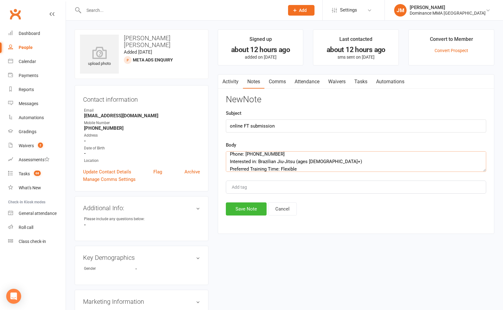
scroll to position [34, 0]
type textarea "First Name: Kane Last Name: Takos Email: Takos.coaching@outlook.com Phone: +614…"
click at [232, 217] on div "Activity Notes Comms Attendance Waivers Tasks Automations Notes + New Note No r…" at bounding box center [356, 154] width 277 height 160
click at [240, 209] on button "Save Note" at bounding box center [246, 208] width 41 height 13
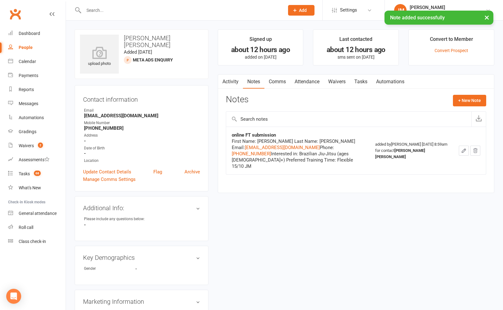
click at [232, 85] on link "Activity" at bounding box center [230, 81] width 25 height 14
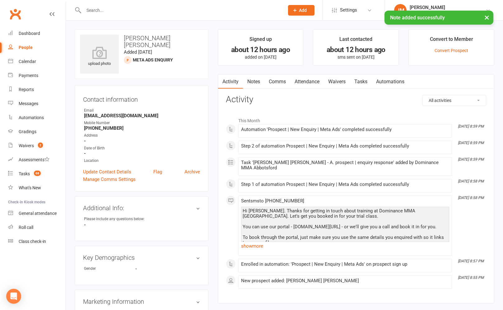
click at [248, 82] on link "Notes" at bounding box center [253, 81] width 21 height 14
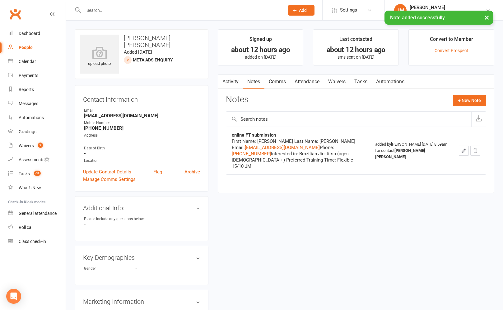
click at [360, 86] on link "Tasks" at bounding box center [361, 81] width 22 height 14
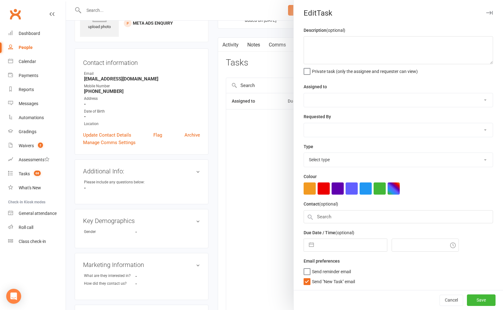
type textarea "This is a new prospect from 4 Weeks of Unlimited Martial Arts training for $100…"
select select "12631"
type input "14 Oct 2025"
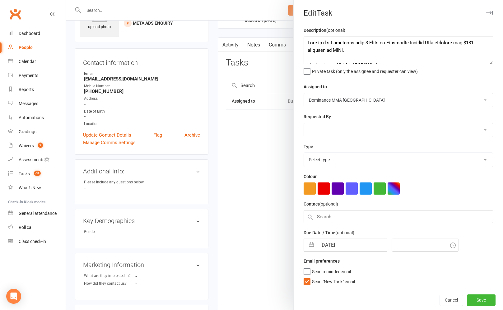
type input "9:00pm"
select select "3860"
click at [348, 99] on select "Cat Wilson Alish S. David Hart Lachlan Dart Will Wesley Ellen T. Max Viney Domi…" at bounding box center [398, 100] width 189 height 14
select select "45422"
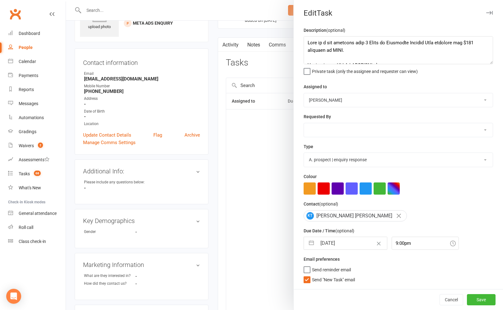
click at [304, 93] on select "Cat Wilson Alish S. David Hart Lachlan Dart Will Wesley Ellen T. Max Viney Domi…" at bounding box center [398, 100] width 189 height 14
click at [478, 295] on button "Save" at bounding box center [481, 299] width 29 height 11
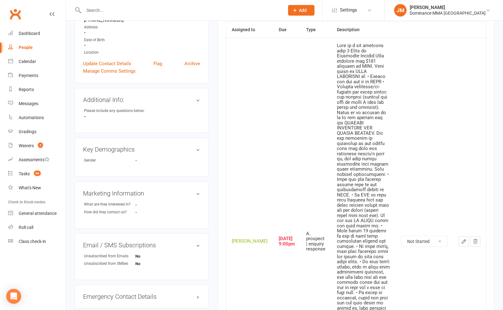
scroll to position [108, 0]
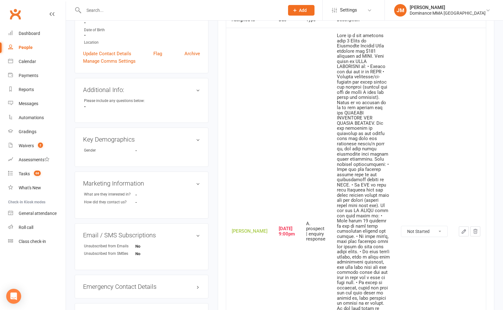
click at [337, 140] on div at bounding box center [363, 231] width 53 height 396
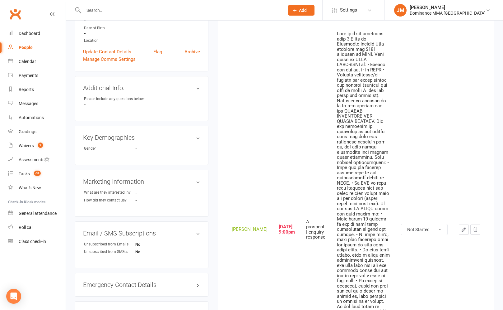
scroll to position [119, 0]
click at [337, 121] on div at bounding box center [363, 230] width 53 height 396
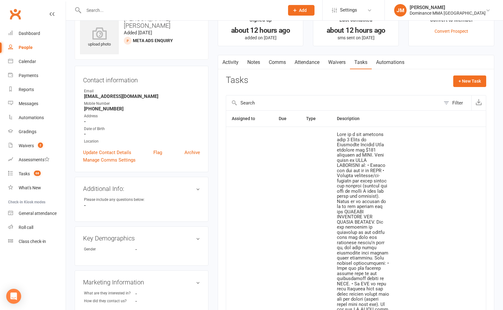
scroll to position [7, 0]
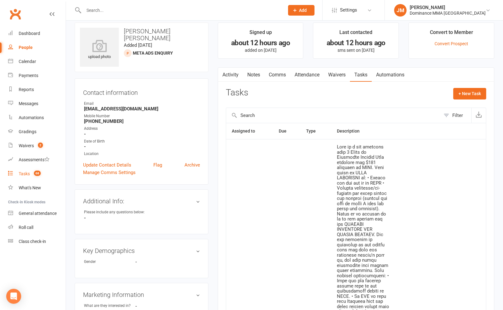
click at [22, 173] on div "Tasks" at bounding box center [24, 173] width 11 height 5
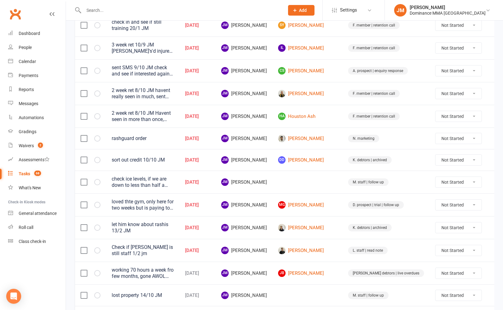
scroll to position [220, 0]
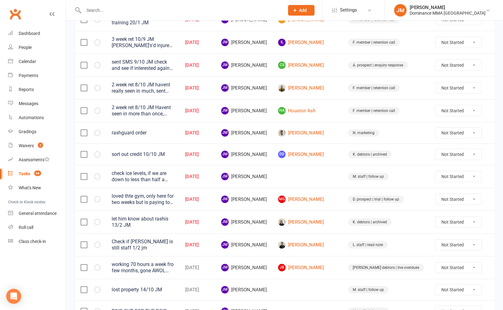
click at [494, 130] on icon at bounding box center [497, 133] width 6 height 6
drag, startPoint x: 460, startPoint y: 155, endPoint x: 453, endPoint y: 155, distance: 6.6
click at [460, 155] on link "Edit" at bounding box center [458, 156] width 62 height 12
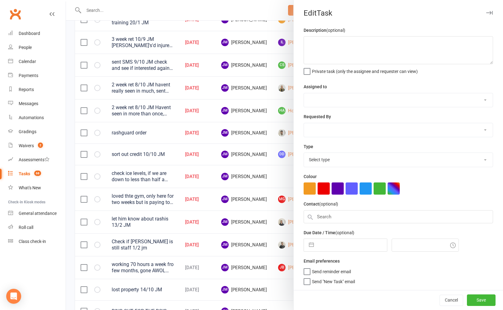
type textarea "rashguard order"
select select "45422"
type input "[DATE]"
type input "9:15am"
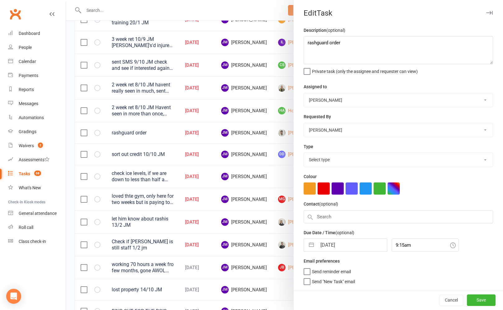
select select "3873"
click at [331, 240] on input "[DATE]" at bounding box center [352, 243] width 70 height 12
select select "8"
select select "2025"
select select "9"
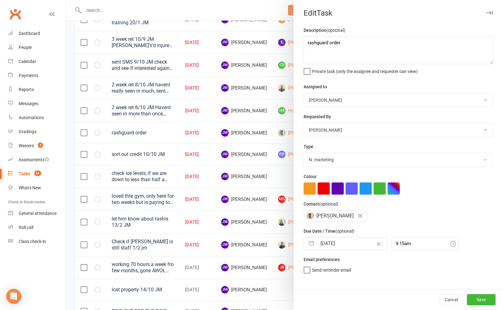
select select "2025"
select select "10"
select select "2025"
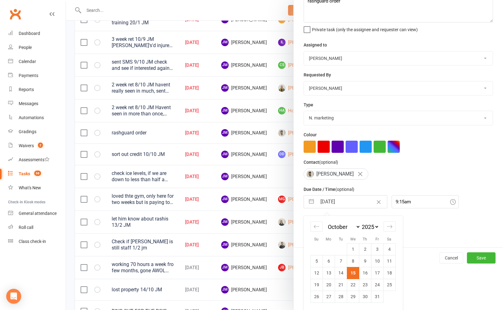
click at [351, 287] on td "22" at bounding box center [353, 284] width 12 height 12
type input "22 Oct 2025"
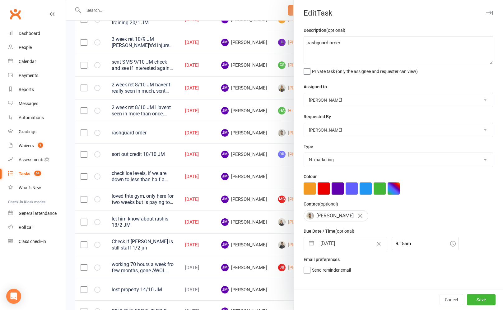
scroll to position [0, 0]
click at [484, 299] on button "Save" at bounding box center [481, 299] width 29 height 11
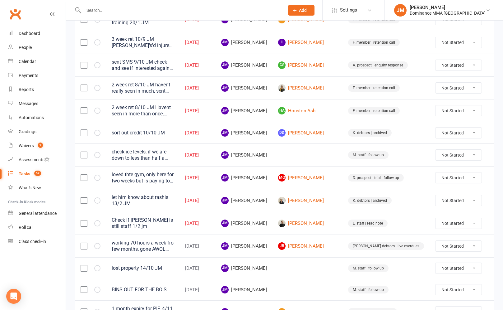
click at [494, 131] on icon at bounding box center [497, 133] width 6 height 6
click at [460, 153] on link "Edit" at bounding box center [458, 156] width 62 height 12
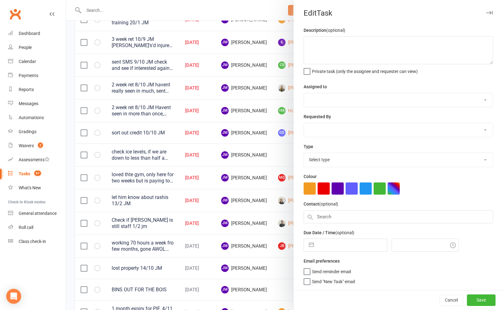
type textarea "sort out credit 10/10 JM"
select select "45422"
type input "[DATE]"
type input "9:45am"
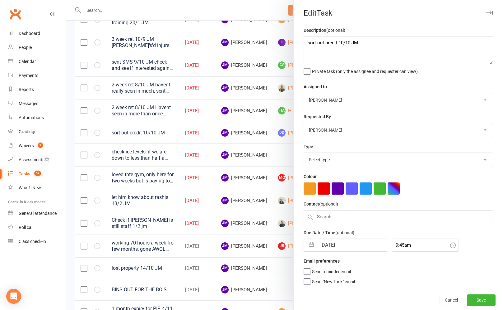
select select "3870"
select select "8"
select select "2025"
select select "9"
select select "2025"
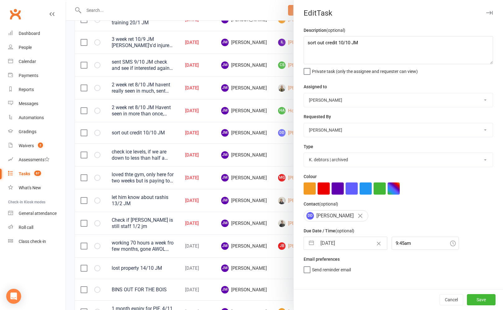
select select "10"
select select "2025"
click at [328, 242] on input "[DATE]" at bounding box center [352, 243] width 70 height 12
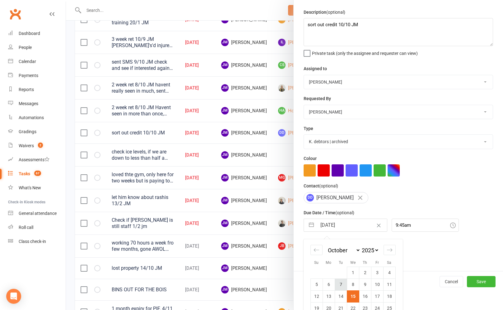
scroll to position [42, 0]
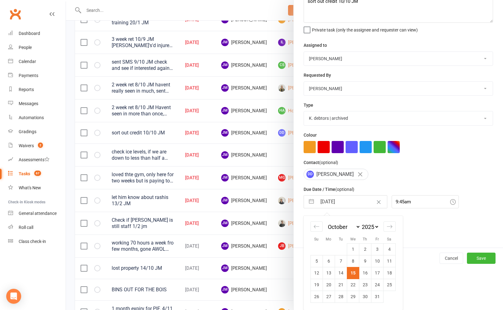
click at [353, 281] on td "22" at bounding box center [353, 284] width 12 height 12
type input "22 Oct 2025"
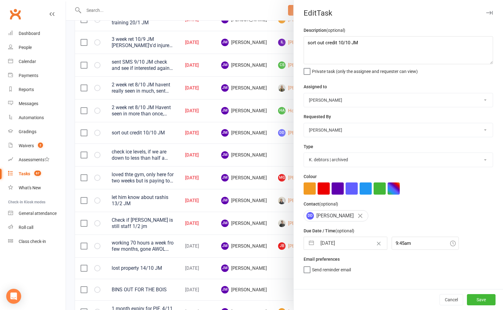
scroll to position [0, 0]
click at [340, 246] on input "22 Oct 2025" at bounding box center [352, 243] width 70 height 12
select select "8"
select select "2025"
select select "9"
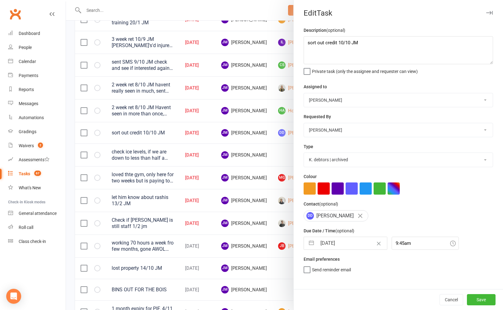
select select "2025"
select select "10"
select select "2025"
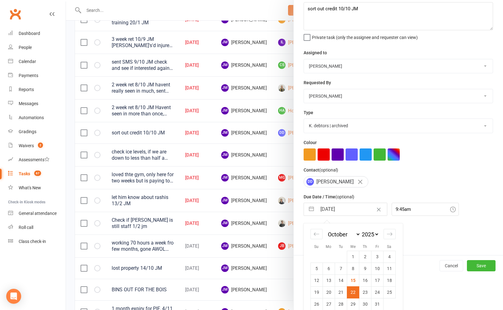
scroll to position [42, 0]
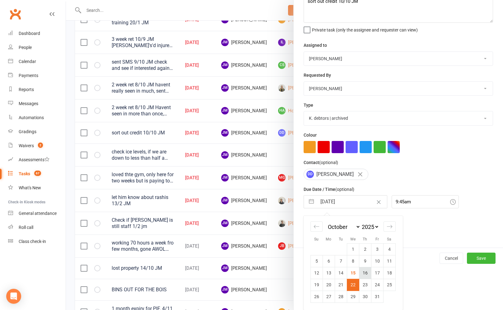
click at [367, 274] on td "16" at bounding box center [365, 273] width 12 height 12
type input "16 Oct 2025"
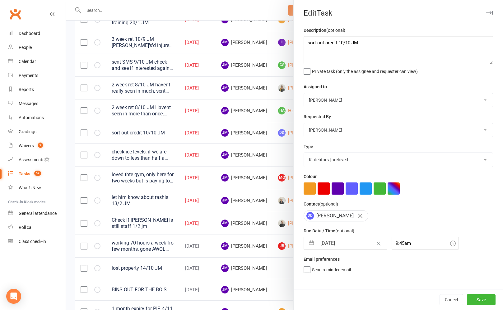
scroll to position [0, 0]
click at [474, 299] on button "Save" at bounding box center [481, 299] width 29 height 11
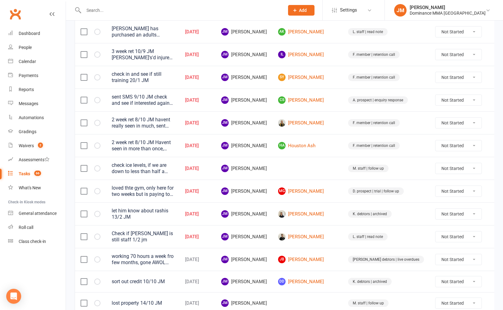
scroll to position [172, 0]
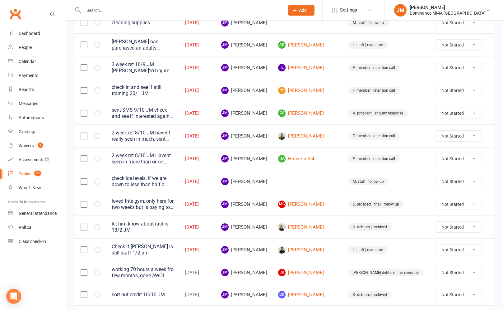
click at [494, 89] on icon at bounding box center [497, 90] width 6 height 6
click at [435, 118] on link "Edit" at bounding box center [458, 114] width 62 height 12
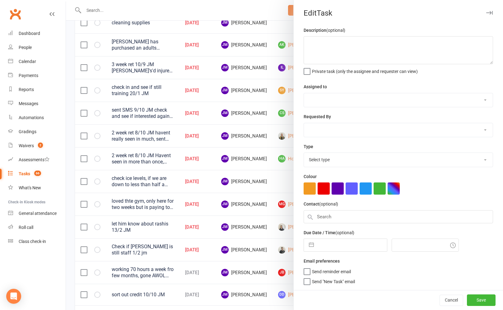
type textarea "check in and see if still training 20/1 JM"
select select "45422"
type input "[DATE]"
type input "8:30am"
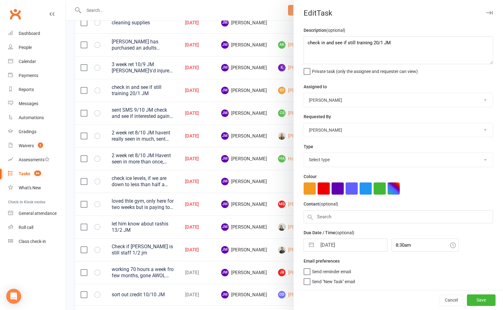
select select "3865"
click at [327, 239] on input "[DATE]" at bounding box center [352, 243] width 70 height 12
select select "8"
select select "2025"
select select "9"
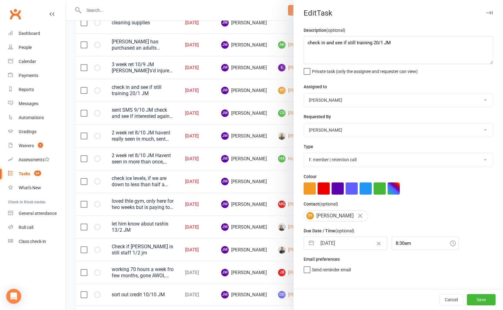
select select "2025"
select select "10"
select select "2025"
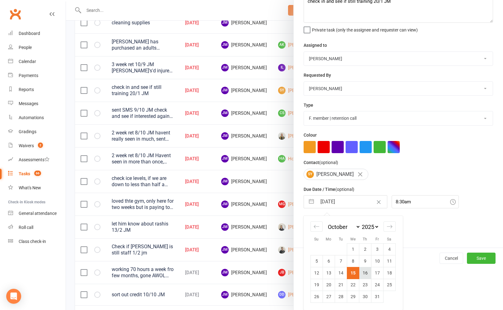
click at [365, 270] on td "16" at bounding box center [365, 273] width 12 height 12
type input "16 Oct 2025"
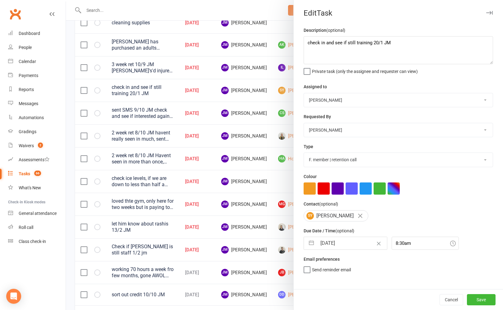
scroll to position [0, 0]
click at [474, 297] on button "Save" at bounding box center [481, 299] width 29 height 11
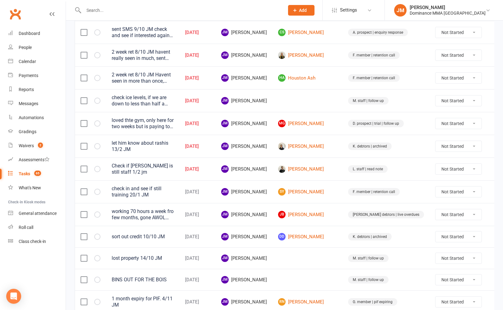
scroll to position [231, 0]
click at [494, 166] on icon at bounding box center [497, 168] width 6 height 6
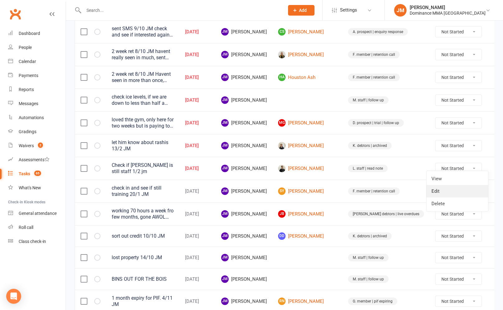
click at [439, 191] on link "Edit" at bounding box center [458, 191] width 62 height 12
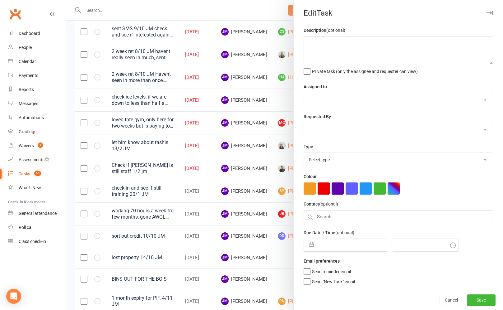
type textarea "Check if Charlie is still staff 1/2 jm"
select select "45422"
select select "50862"
type input "[DATE]"
type input "2:45pm"
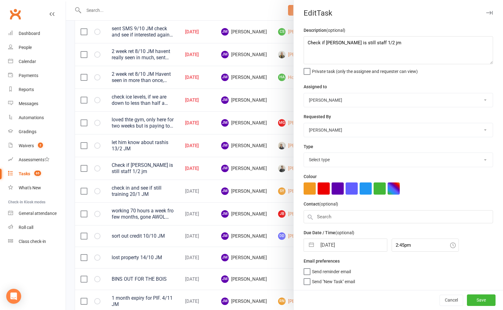
select select "3871"
click at [328, 244] on input "[DATE]" at bounding box center [352, 243] width 70 height 12
select select "8"
select select "2025"
select select "9"
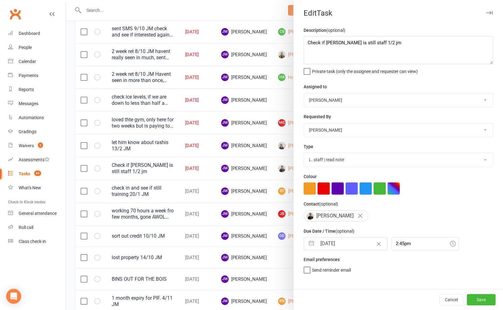
select select "2025"
select select "10"
select select "2025"
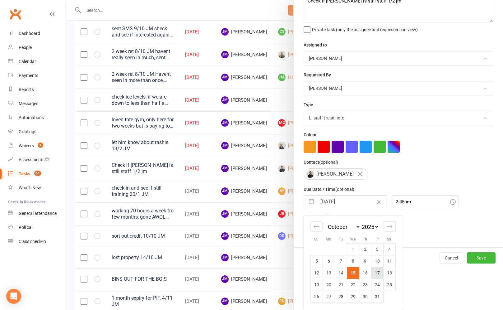
click at [373, 274] on td "17" at bounding box center [377, 273] width 12 height 12
type input "17 Oct 2025"
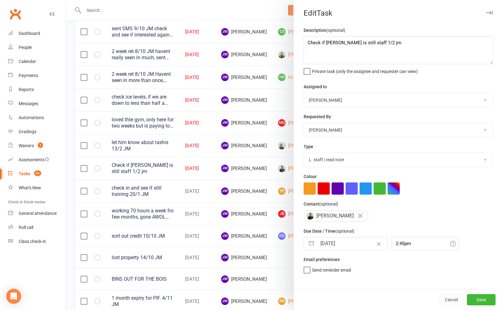
scroll to position [0, 0]
click at [478, 300] on button "Save" at bounding box center [481, 299] width 29 height 11
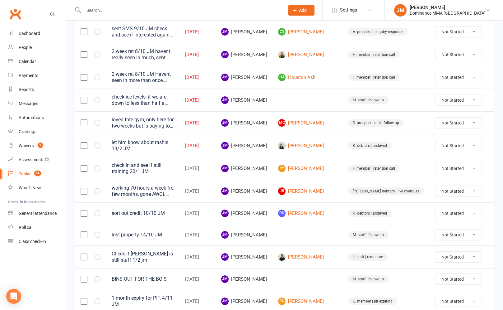
click at [494, 145] on icon at bounding box center [497, 145] width 6 height 6
click at [449, 165] on link "Edit" at bounding box center [458, 169] width 62 height 12
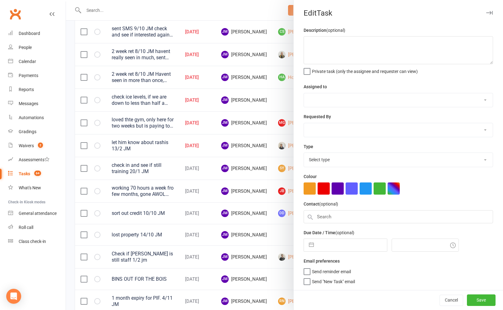
type textarea "let him know about rashis 13/2 JM"
select select "45422"
select select "49757"
type input "[DATE]"
type input "1:15pm"
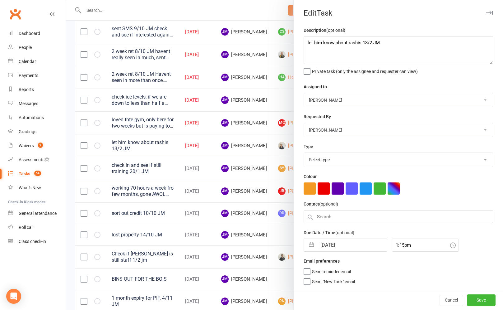
select select "3870"
click at [325, 247] on input "[DATE]" at bounding box center [352, 243] width 70 height 12
select select "8"
select select "2025"
select select "9"
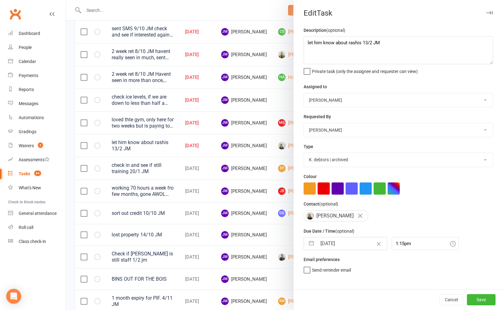
select select "2025"
select select "10"
select select "2025"
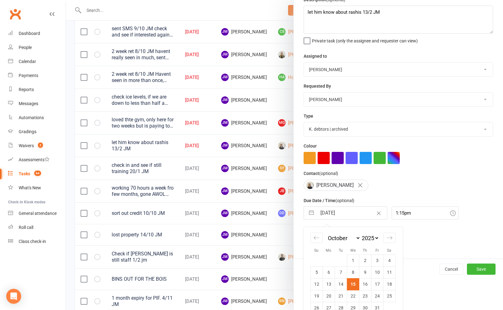
scroll to position [43, 0]
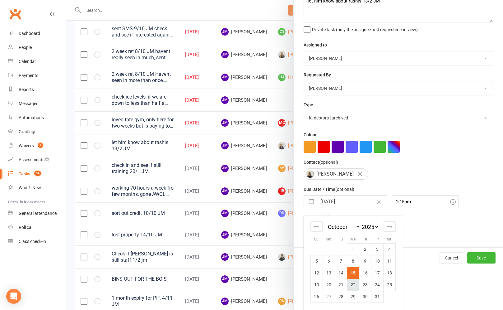
click at [349, 282] on td "22" at bounding box center [353, 284] width 12 height 12
type input "22 Oct 2025"
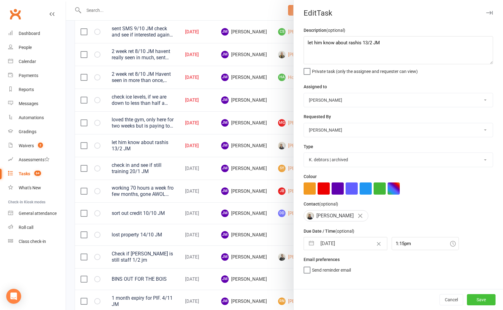
click at [473, 298] on button "Save" at bounding box center [481, 299] width 29 height 11
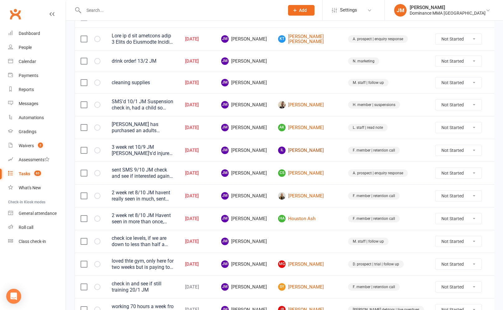
scroll to position [89, 0]
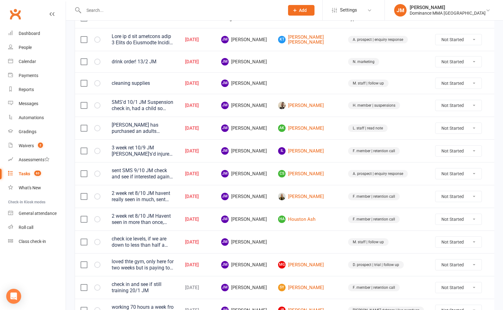
click at [494, 84] on icon at bounding box center [497, 83] width 6 height 6
click at [442, 110] on link "Edit" at bounding box center [458, 108] width 62 height 12
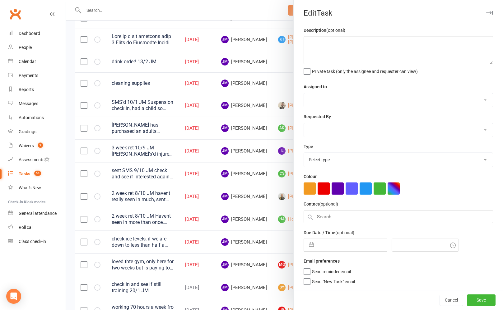
type textarea "cleaning supplies"
select select "45422"
type input "[DATE]"
type input "4:15am"
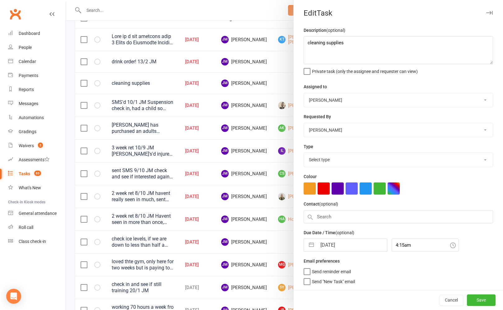
select select "3872"
click at [320, 248] on input "[DATE]" at bounding box center [352, 245] width 70 height 12
select select "8"
select select "2025"
select select "9"
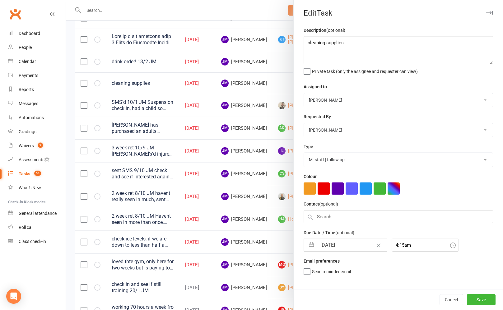
select select "2025"
select select "10"
select select "2025"
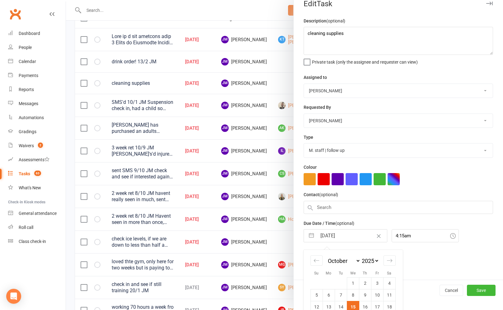
scroll to position [44, 0]
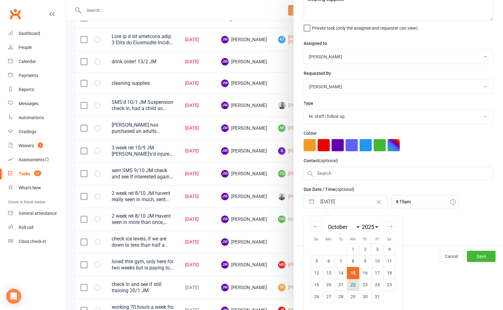
click at [353, 285] on td "22" at bounding box center [353, 284] width 12 height 12
type input "22 Oct 2025"
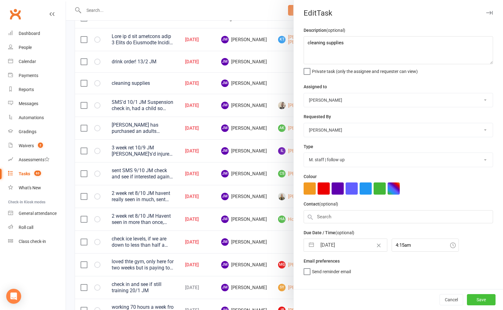
click at [488, 297] on button "Save" at bounding box center [481, 299] width 29 height 11
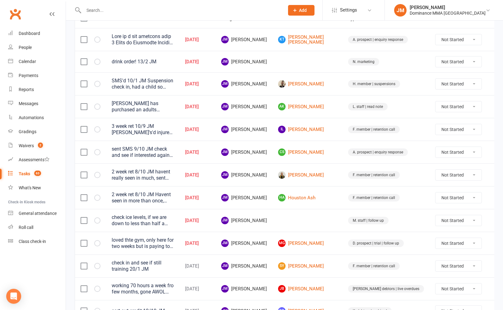
scroll to position [61, 0]
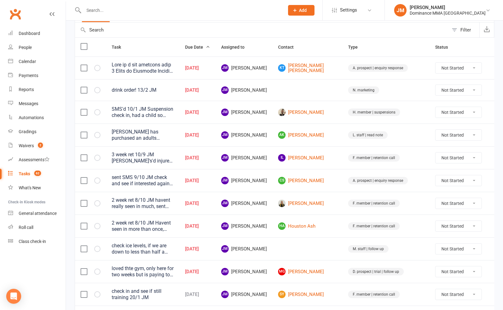
click at [494, 90] on icon at bounding box center [497, 90] width 6 height 6
click at [439, 115] on link "Edit" at bounding box center [458, 114] width 62 height 12
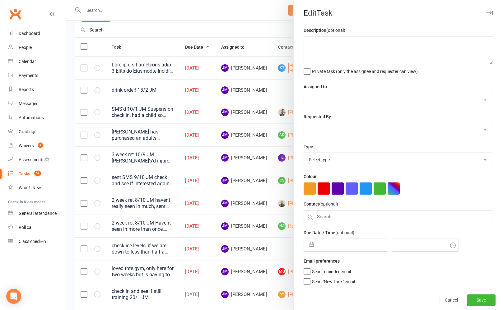
type textarea "drink order! 13/2 JM"
select select "45422"
type input "[DATE]"
type input "3:45am"
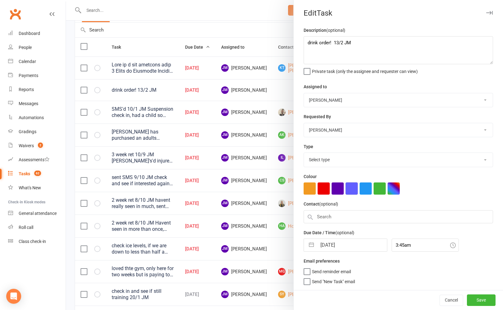
select select "3873"
click at [324, 248] on input "[DATE]" at bounding box center [352, 245] width 70 height 12
select select "8"
select select "2025"
select select "9"
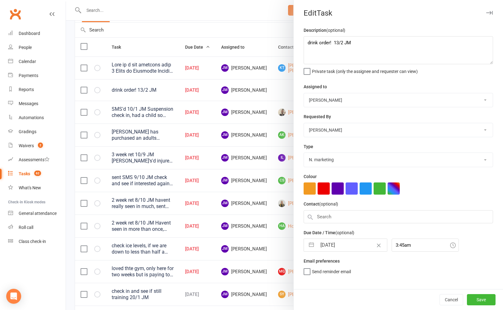
select select "2025"
select select "10"
select select "2025"
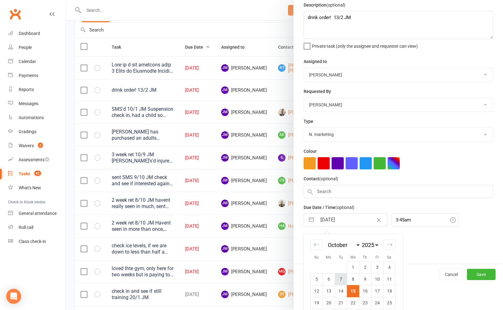
scroll to position [44, 0]
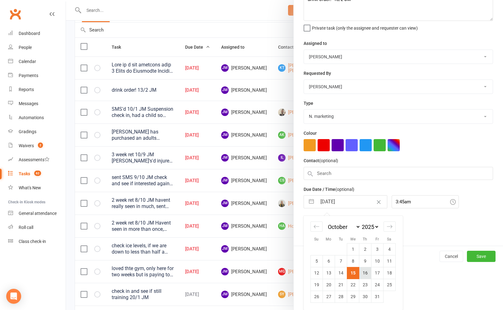
click at [363, 274] on td "16" at bounding box center [365, 273] width 12 height 12
type input "16 Oct 2025"
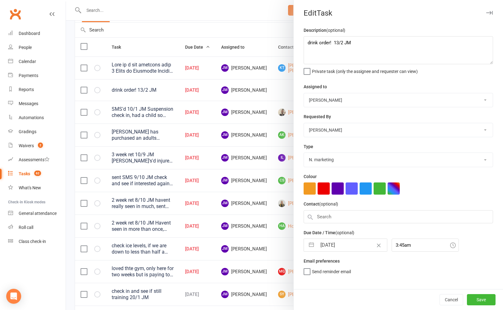
scroll to position [0, 0]
click at [476, 302] on button "Save" at bounding box center [481, 299] width 29 height 11
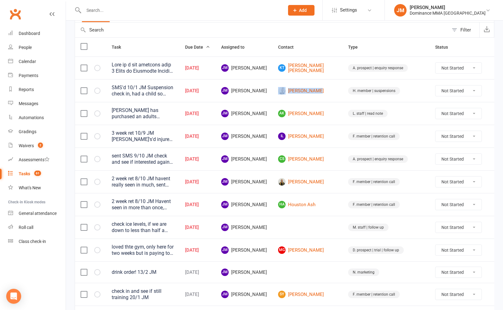
click at [494, 112] on icon at bounding box center [497, 113] width 6 height 6
click at [453, 136] on link "Edit" at bounding box center [458, 138] width 62 height 12
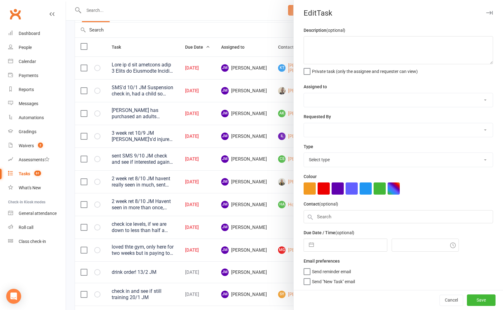
type textarea "Aysha has purchased an adults rashguard for Aiden but it didnt fit. She returne…"
select select "45422"
type input "[DATE]"
type input "7:45am"
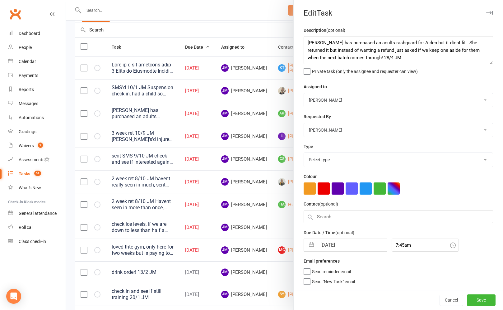
select select "3871"
click at [325, 246] on input "[DATE]" at bounding box center [352, 243] width 70 height 12
select select "8"
select select "2025"
select select "9"
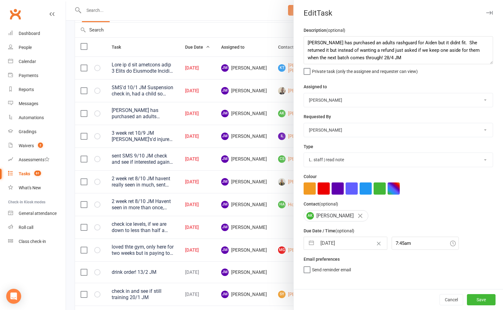
select select "2025"
select select "10"
select select "2025"
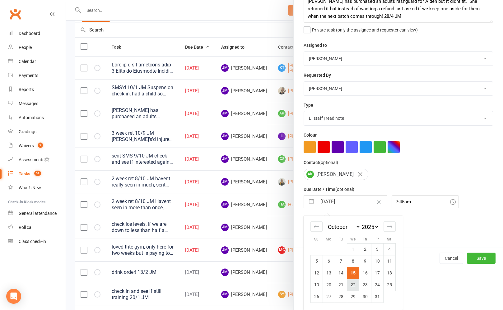
click at [354, 282] on td "22" at bounding box center [353, 284] width 12 height 12
type input "22 Oct 2025"
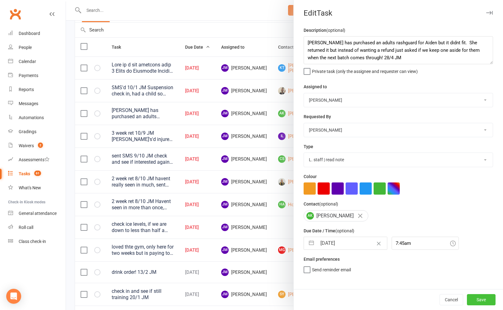
click at [478, 297] on button "Save" at bounding box center [481, 299] width 29 height 11
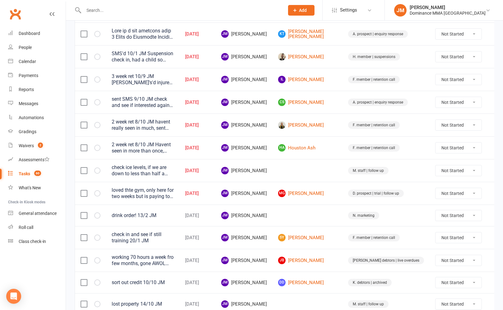
scroll to position [95, 0]
click at [325, 146] on link "HA Houston Ash" at bounding box center [307, 146] width 59 height 7
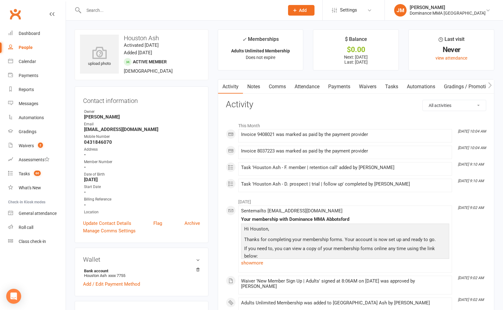
click at [392, 87] on link "Tasks" at bounding box center [392, 86] width 22 height 14
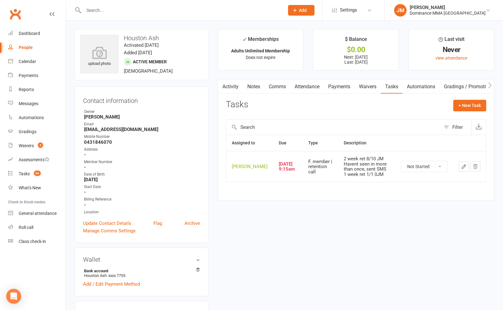
scroll to position [80, 0]
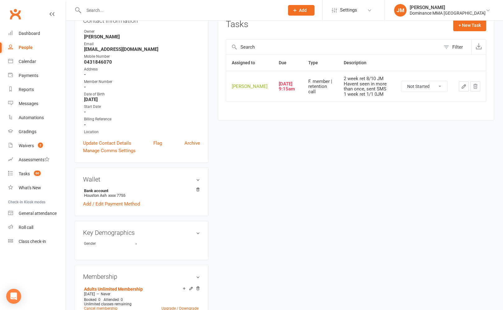
click at [465, 91] on button "button" at bounding box center [464, 86] width 10 height 10
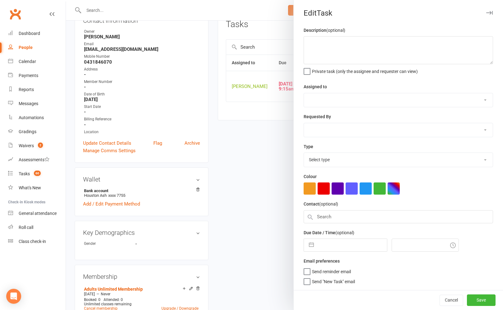
type textarea "2 week ret 8/10 JM Havent seen in more than once, sent SMS 1 week ret 1/1 0JM"
select select "45422"
type input "[DATE]"
type input "9:15am"
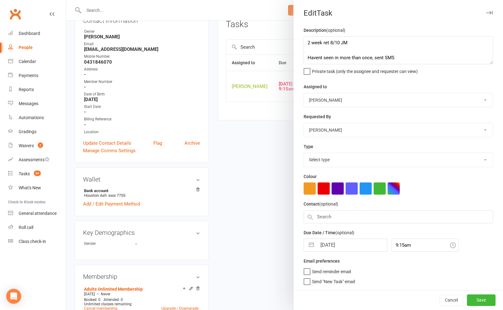
select select "3865"
select select "8"
select select "2025"
select select "9"
select select "2025"
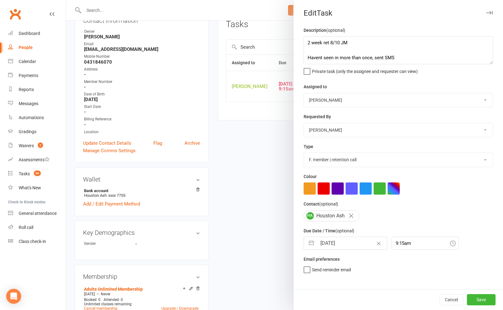
select select "10"
select select "2025"
click at [338, 249] on input "[DATE]" at bounding box center [352, 243] width 70 height 12
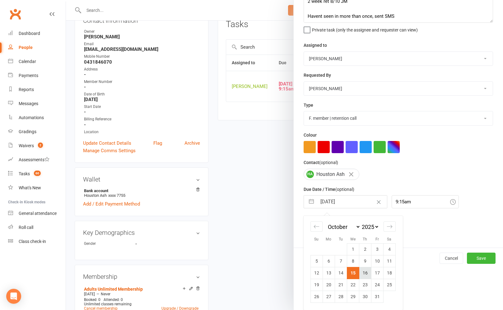
click at [360, 270] on td "16" at bounding box center [365, 273] width 12 height 12
type input "16 Oct 2025"
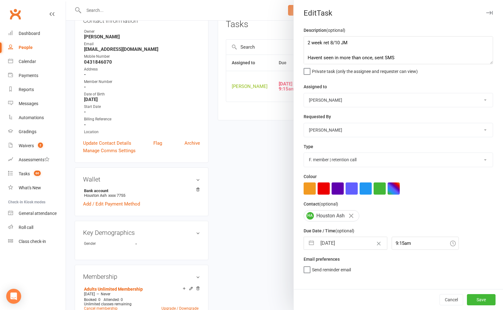
scroll to position [0, 0]
click at [480, 295] on button "Save" at bounding box center [481, 299] width 29 height 11
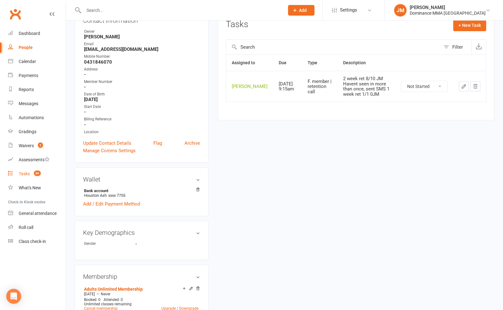
click at [29, 175] on div "Tasks" at bounding box center [24, 173] width 11 height 5
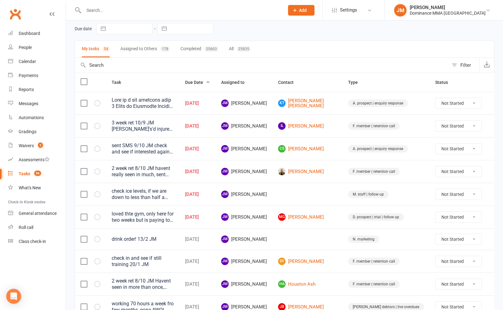
scroll to position [30, 0]
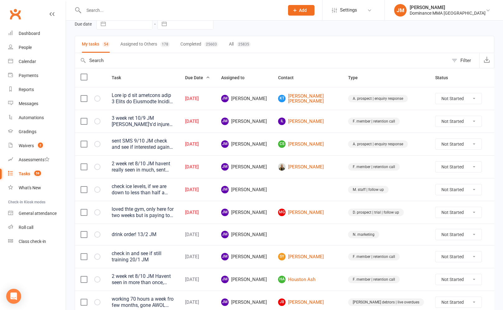
click at [494, 122] on icon at bounding box center [497, 121] width 6 height 6
click at [465, 147] on link "Edit" at bounding box center [458, 145] width 62 height 12
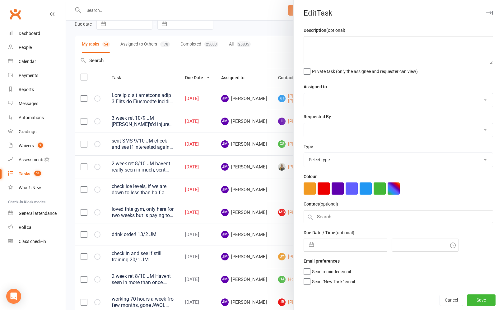
type textarea "3 week ret 10/9 JM Sm's'd injured lumbar 2 week ret 5/9 JM. SMS'd 1 week ret 27…"
select select "45422"
type input "[DATE]"
type input "8:30am"
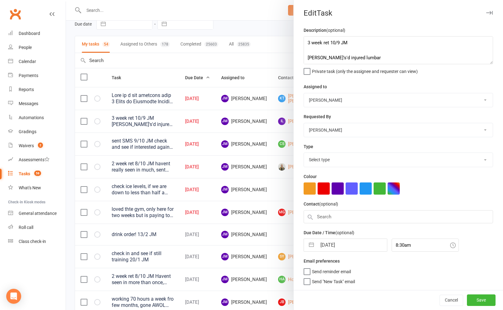
select select "3865"
select select "8"
select select "2025"
select select "9"
select select "2025"
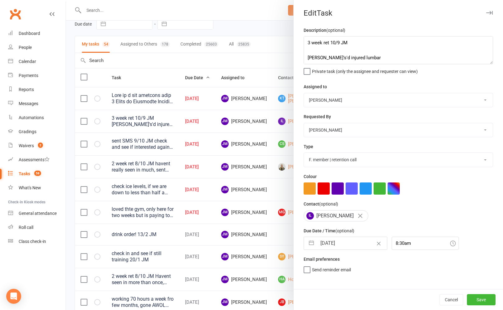
select select "10"
select select "2025"
click at [340, 241] on input "[DATE]" at bounding box center [352, 243] width 70 height 12
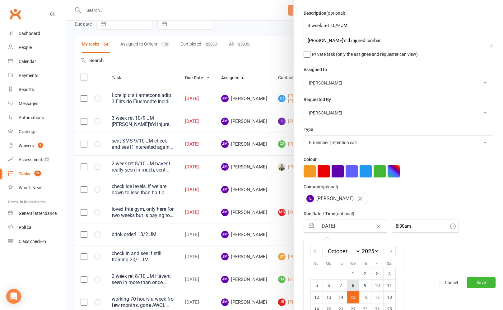
scroll to position [42, 0]
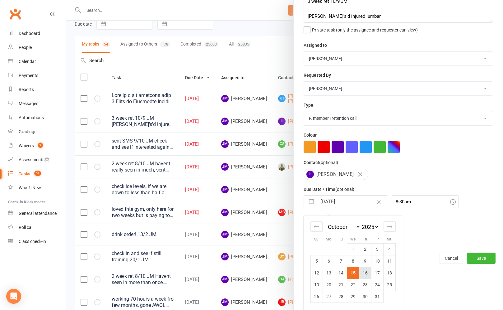
click at [366, 276] on td "16" at bounding box center [365, 273] width 12 height 12
type input "16 Oct 2025"
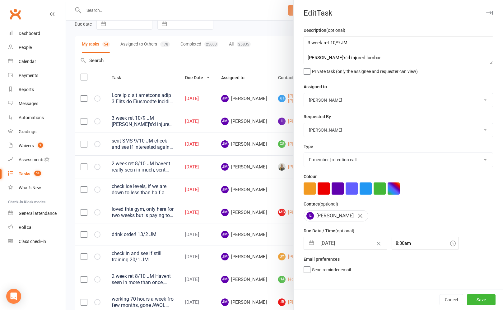
click at [496, 299] on div "Cancel Save" at bounding box center [399, 299] width 210 height 21
click at [490, 301] on button "Save" at bounding box center [481, 299] width 29 height 11
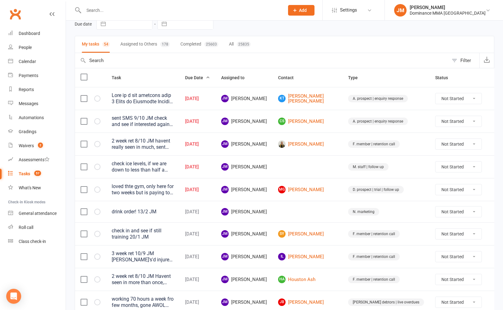
click at [494, 165] on icon at bounding box center [497, 166] width 6 height 6
click at [453, 188] on link "Edit" at bounding box center [458, 191] width 62 height 12
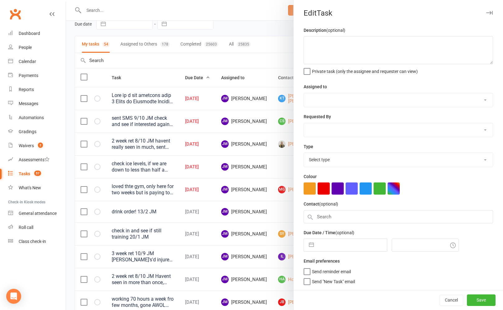
type textarea "check ice levels, if we are down to less than half a bag, let cat know, after c…"
select select "45422"
type input "[DATE]"
type input "10:00am"
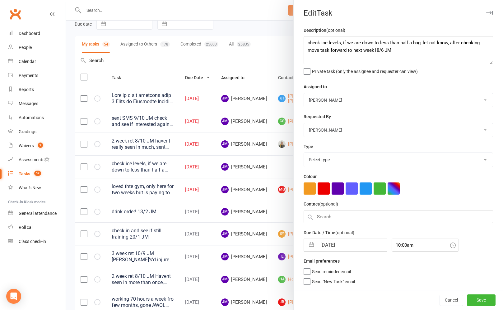
select select "3872"
click at [335, 243] on input "[DATE]" at bounding box center [352, 245] width 70 height 12
select select "8"
select select "2025"
select select "9"
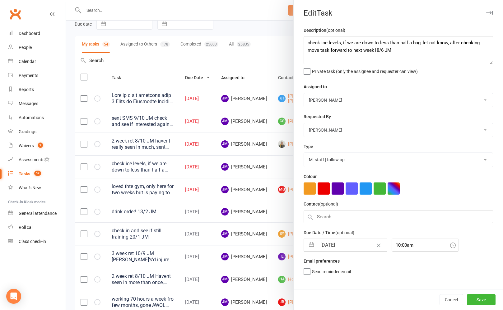
select select "2025"
select select "10"
select select "2025"
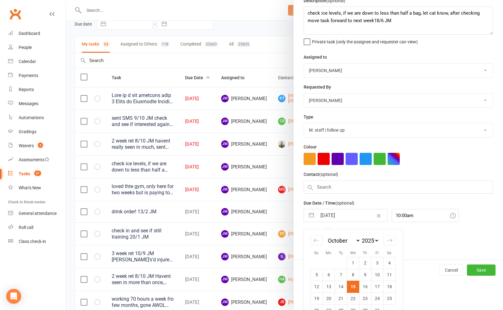
scroll to position [44, 0]
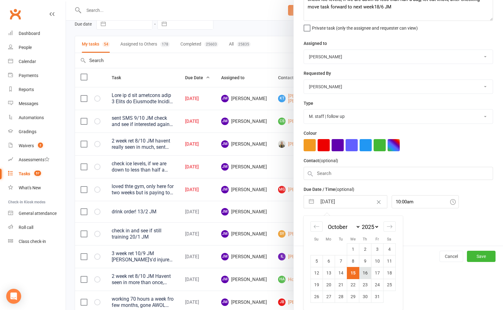
click at [365, 270] on td "16" at bounding box center [365, 273] width 12 height 12
type input "16 Oct 2025"
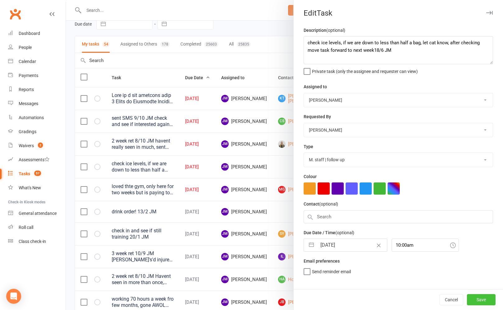
click at [477, 297] on button "Save" at bounding box center [481, 299] width 29 height 11
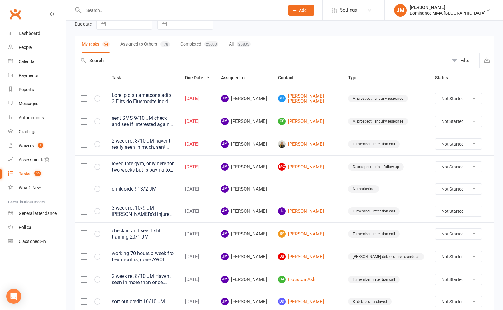
click at [494, 166] on icon at bounding box center [497, 166] width 6 height 6
click at [448, 194] on link "Edit" at bounding box center [458, 191] width 62 height 12
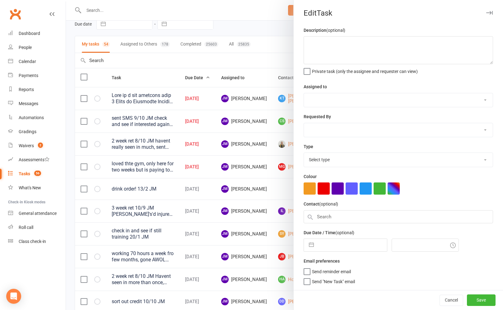
type textarea "loved thte gym, only here for two weeks but is paying to train for that period.…"
select select "45422"
select select "49757"
type input "[DATE]"
type input "11:45am"
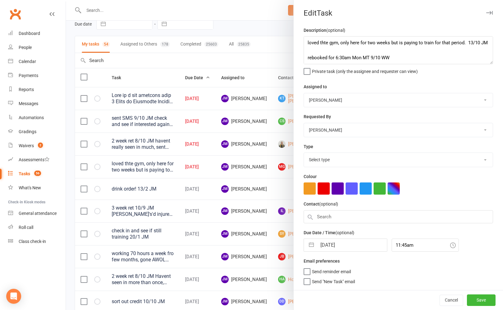
select select "3863"
click at [329, 242] on input "[DATE]" at bounding box center [352, 243] width 70 height 12
select select "8"
select select "2025"
select select "9"
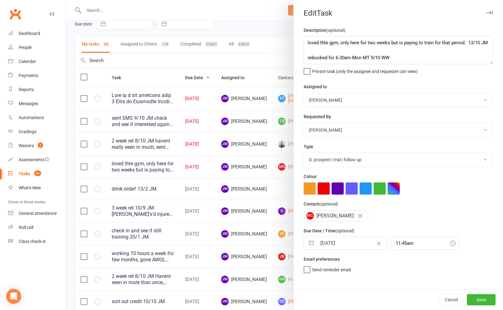
select select "2025"
select select "10"
select select "2025"
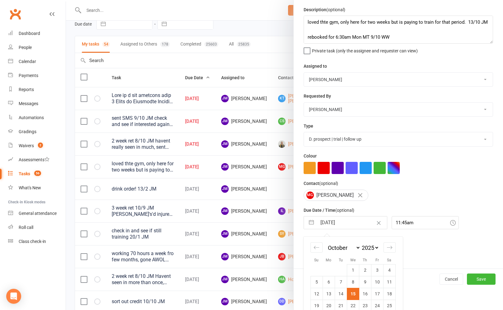
scroll to position [42, 0]
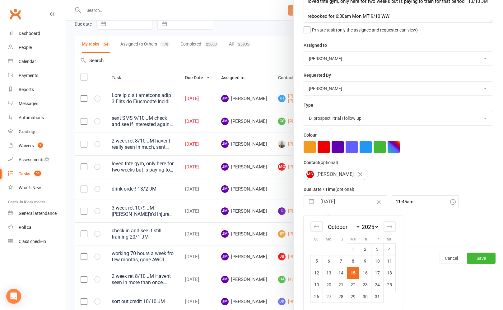
click at [330, 282] on td "20" at bounding box center [329, 284] width 12 height 12
type input "20 Oct 2025"
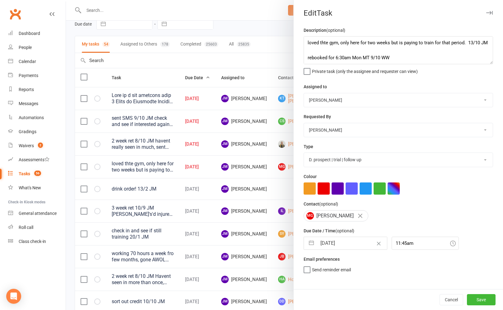
scroll to position [0, 0]
click at [306, 41] on textarea "loved thte gym, only here for two weeks but is paying to train for that period.…" at bounding box center [399, 50] width 190 height 28
type textarea "another payment due 15/10 JM loved thte gym, only here for two weeks but is pay…"
click at [481, 302] on button "Save" at bounding box center [481, 299] width 29 height 11
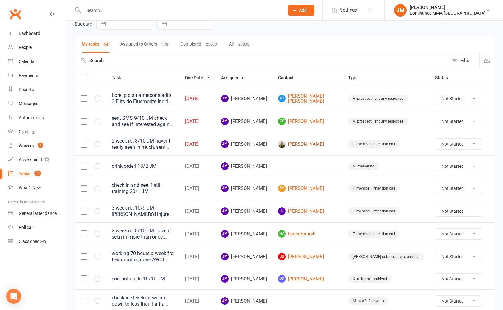
click at [324, 142] on link "James Collyer" at bounding box center [307, 143] width 59 height 7
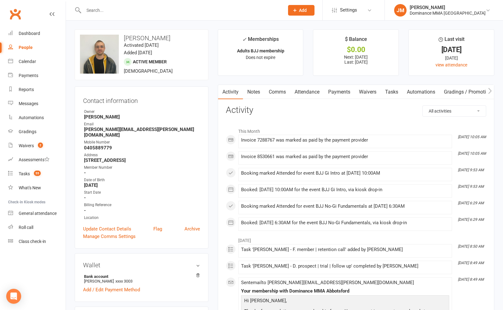
click at [395, 89] on link "Tasks" at bounding box center [392, 92] width 22 height 14
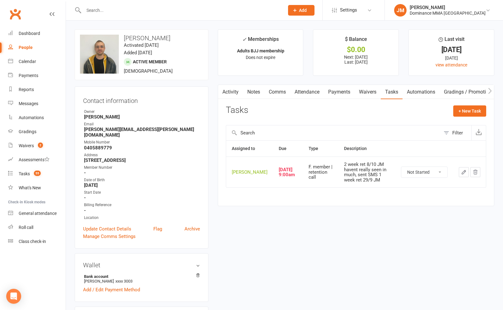
click at [461, 177] on button "button" at bounding box center [464, 172] width 10 height 10
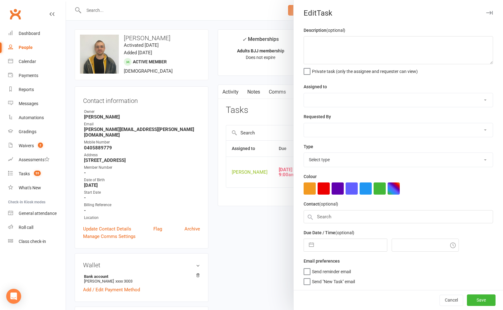
type textarea "2 week ret 8/10 JM havent really seen in much, sent SMS 1 week ret 29/9 JM"
select select "45422"
type input "[DATE]"
type input "9:00am"
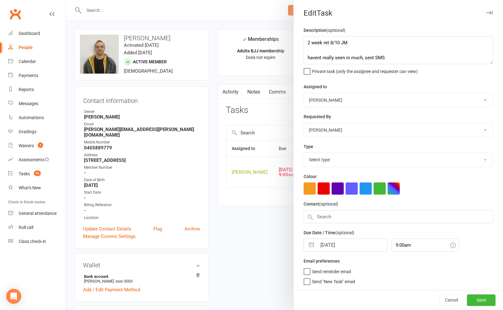
select select "3865"
click at [324, 243] on input "[DATE]" at bounding box center [352, 243] width 70 height 12
select select "8"
select select "2025"
select select "9"
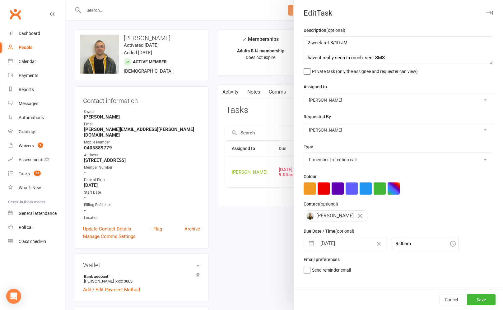
select select "2025"
select select "10"
select select "2025"
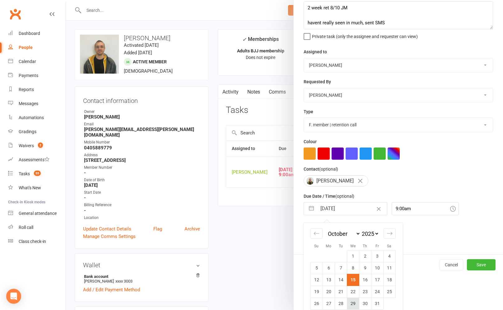
scroll to position [43, 0]
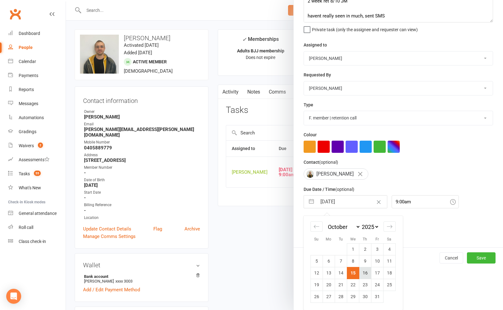
click at [363, 275] on td "16" at bounding box center [365, 273] width 12 height 12
type input "16 Oct 2025"
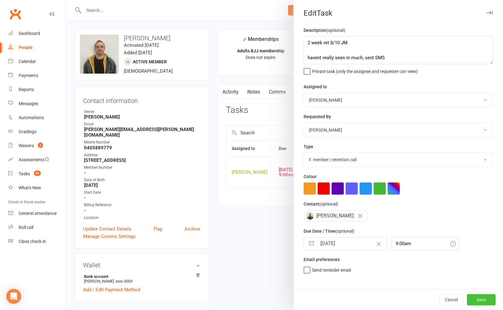
click at [474, 300] on button "Save" at bounding box center [481, 299] width 29 height 11
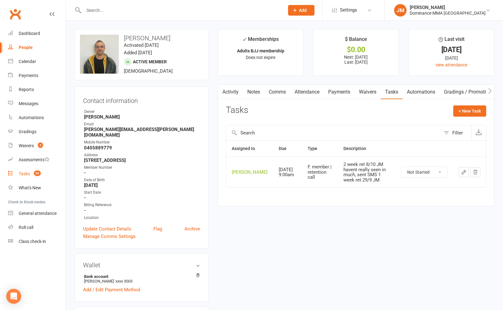
click at [34, 176] on count-badge "55" at bounding box center [36, 173] width 10 height 5
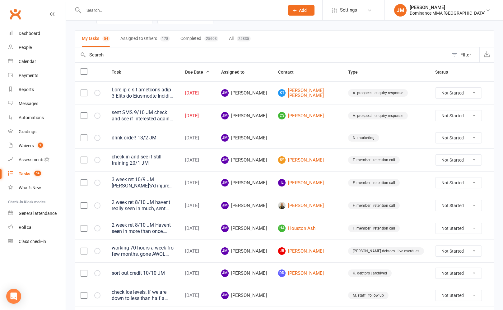
scroll to position [20, 0]
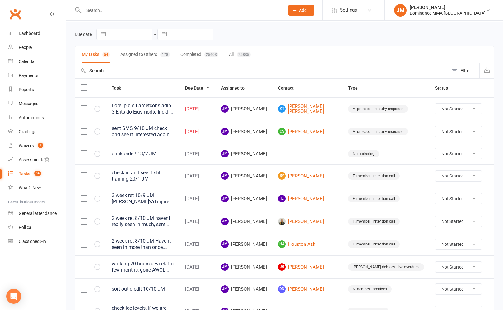
click at [191, 72] on input "text" at bounding box center [262, 70] width 374 height 15
click at [494, 131] on icon at bounding box center [497, 131] width 6 height 6
click at [448, 158] on link "Edit" at bounding box center [458, 156] width 62 height 12
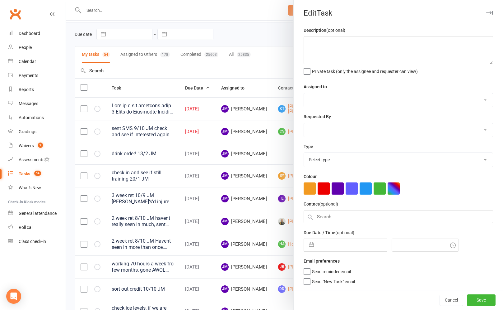
type textarea "sent SMS 9/10 JM check and see if interested again 4/8 JM"
select select "45422"
type input "[DATE]"
type input "8:45am"
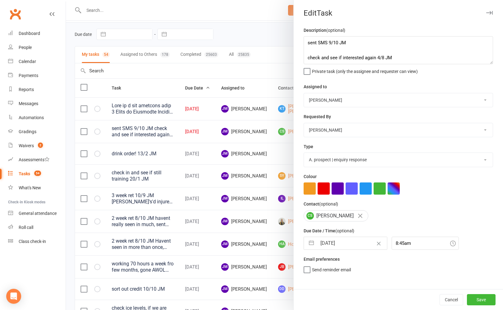
click at [319, 247] on input "[DATE]" at bounding box center [352, 243] width 70 height 12
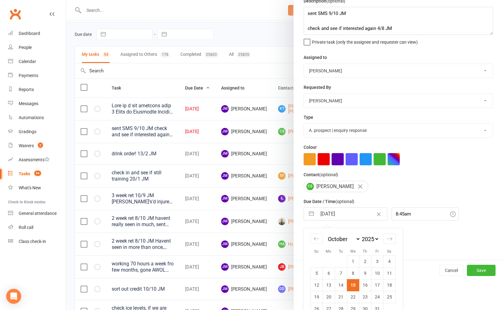
scroll to position [42, 0]
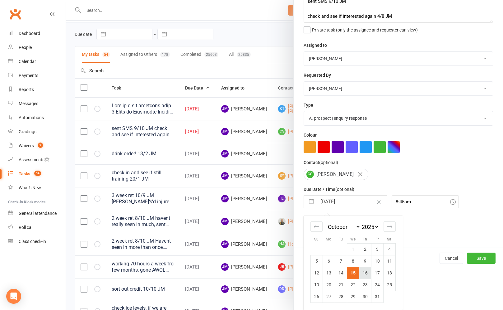
click at [364, 272] on td "16" at bounding box center [365, 273] width 12 height 12
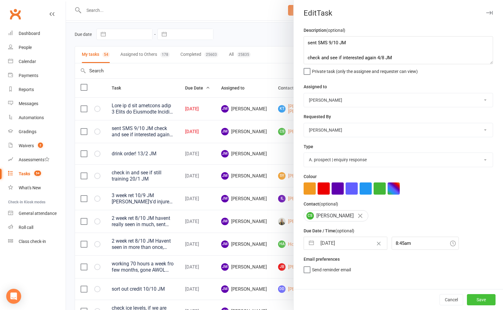
click at [471, 296] on button "Save" at bounding box center [481, 299] width 29 height 11
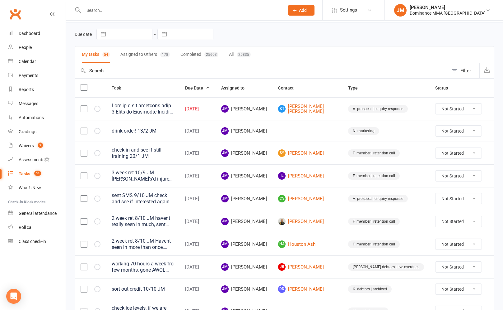
click at [199, 14] on input "text" at bounding box center [181, 10] width 198 height 9
click at [319, 108] on link "KT Kane Takos" at bounding box center [307, 109] width 59 height 10
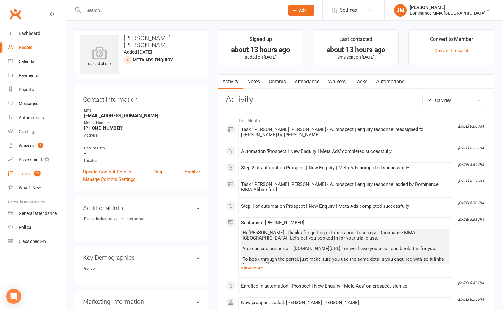
click at [17, 173] on link "Tasks 53" at bounding box center [37, 174] width 58 height 14
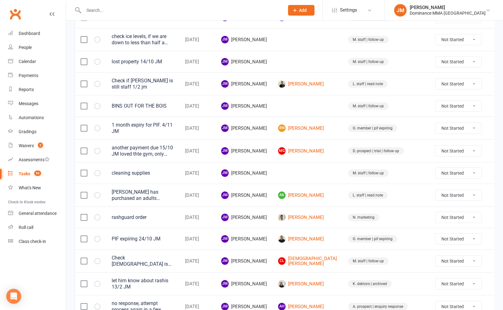
scroll to position [9, 0]
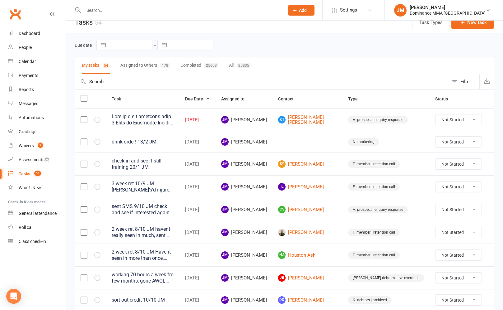
click at [145, 68] on button "Assigned to Others 178" at bounding box center [146, 65] width 50 height 17
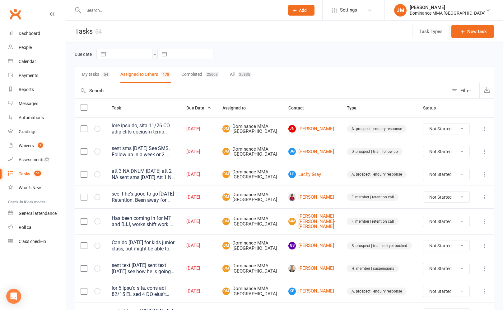
click at [104, 74] on div "54" at bounding box center [105, 75] width 7 height 6
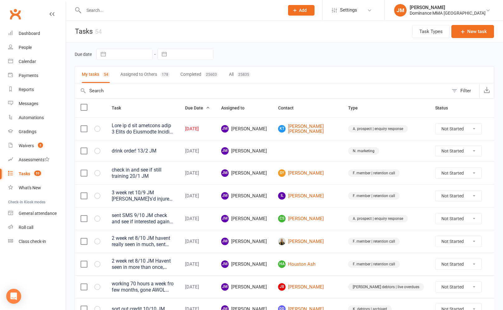
click at [494, 127] on icon at bounding box center [497, 128] width 6 height 6
click at [456, 150] on link "Edit" at bounding box center [458, 153] width 62 height 12
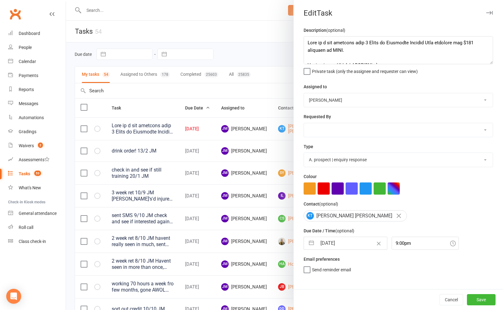
click at [312, 245] on button "button" at bounding box center [311, 243] width 11 height 12
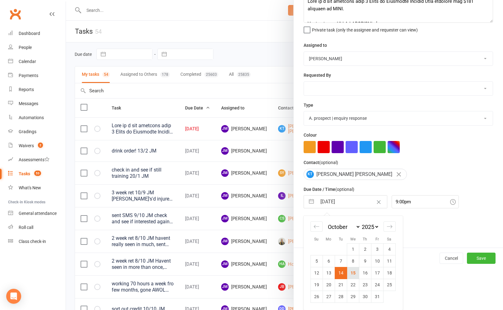
click at [357, 274] on td "15" at bounding box center [353, 273] width 12 height 12
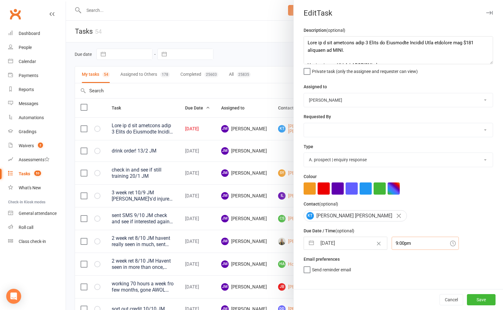
click at [393, 243] on input "9:00pm" at bounding box center [425, 242] width 67 height 13
click at [393, 293] on div "9:30am" at bounding box center [425, 293] width 67 height 10
click at [332, 95] on select "Cat Wilson Alish S. David Hart Lachlan Dart Will Wesley Ellen T. Max Viney Domi…" at bounding box center [398, 100] width 189 height 14
click at [304, 93] on select "Cat Wilson Alish S. David Hart Lachlan Dart Will Wesley Ellen T. Max Viney Domi…" at bounding box center [398, 100] width 189 height 14
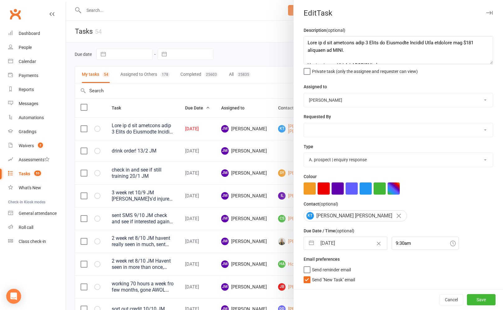
click at [306, 281] on label "Send "New Task" email" at bounding box center [329, 278] width 51 height 6
click at [306, 275] on input "Send "New Task" email" at bounding box center [329, 275] width 51 height 0
click at [479, 299] on button "Save" at bounding box center [481, 299] width 29 height 11
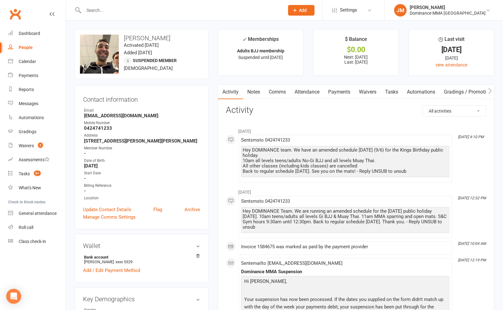
click at [390, 91] on link "Tasks" at bounding box center [392, 92] width 22 height 14
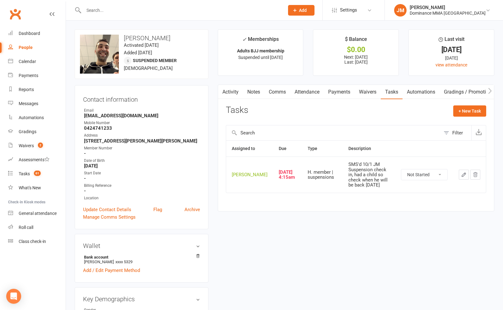
click at [460, 179] on button "button" at bounding box center [464, 174] width 10 height 10
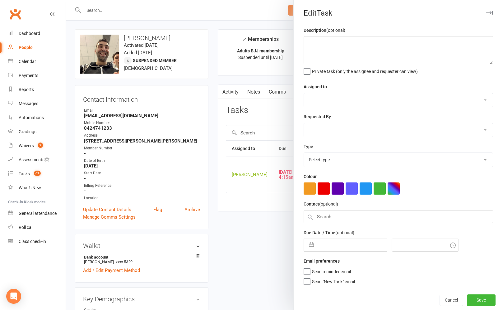
type textarea "SMS'd 10/1 JM Suspension check in, had a child so check when he will be back [D…"
select select "45422"
select select "49757"
type input "[DATE]"
type input "4:15am"
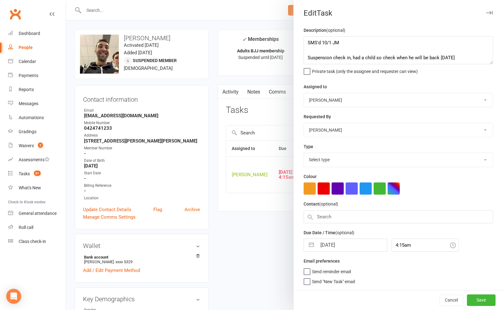
select select "3867"
click at [317, 244] on input "[DATE]" at bounding box center [352, 243] width 70 height 12
select select "8"
select select "2025"
select select "9"
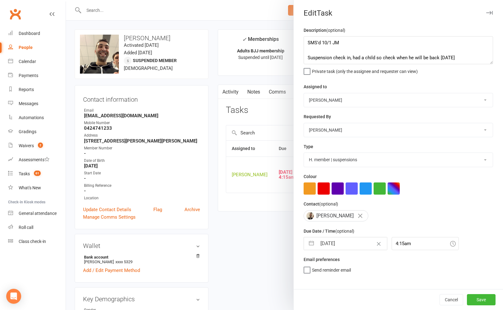
select select "2025"
select select "10"
select select "2025"
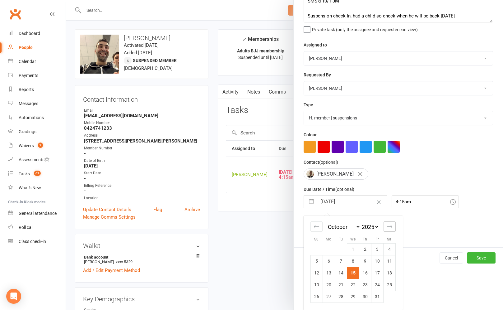
click at [387, 228] on icon "Move forward to switch to the next month." at bounding box center [390, 226] width 6 height 6
select select "11"
select select "2025"
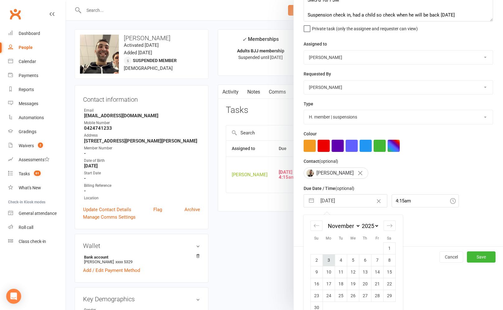
click at [333, 258] on td "3" at bounding box center [329, 260] width 12 height 12
type input "[DATE]"
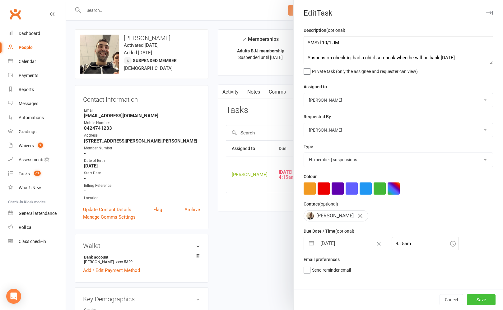
click at [479, 295] on button "Save" at bounding box center [481, 299] width 29 height 11
